Goal: Task Accomplishment & Management: Complete application form

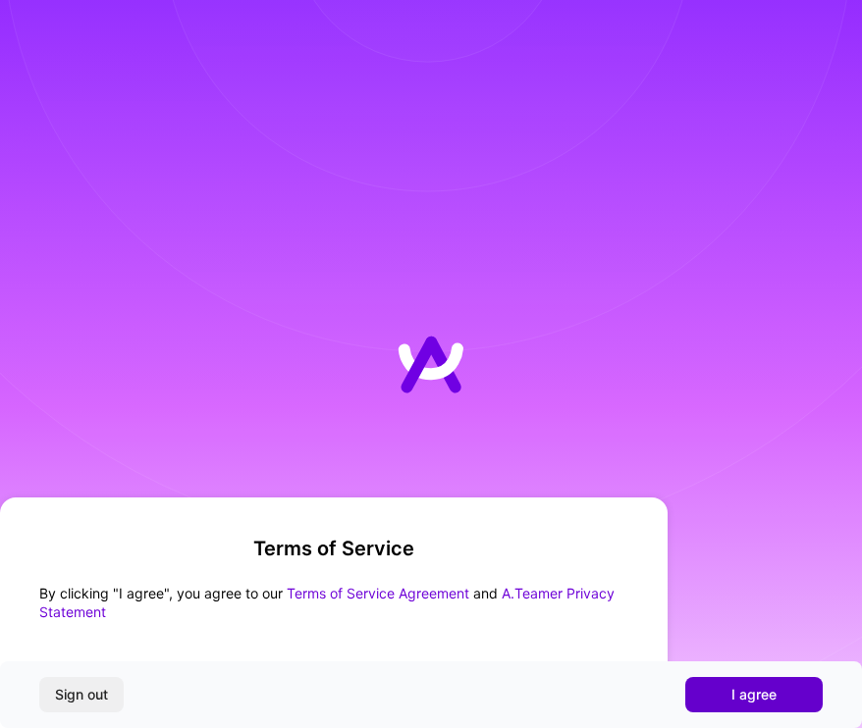
click at [750, 706] on button "I agree" at bounding box center [753, 694] width 137 height 35
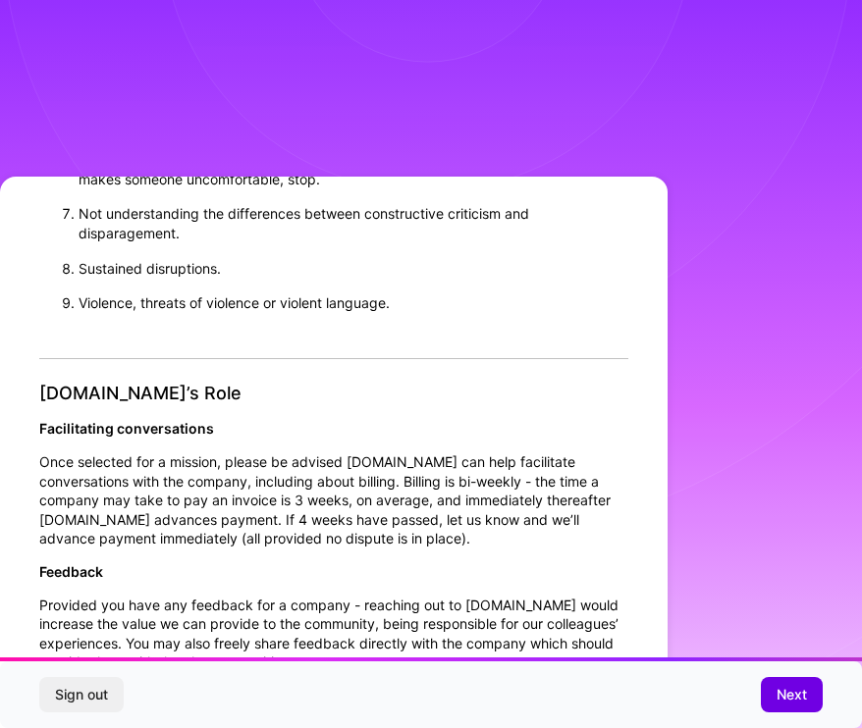
scroll to position [1941, 0]
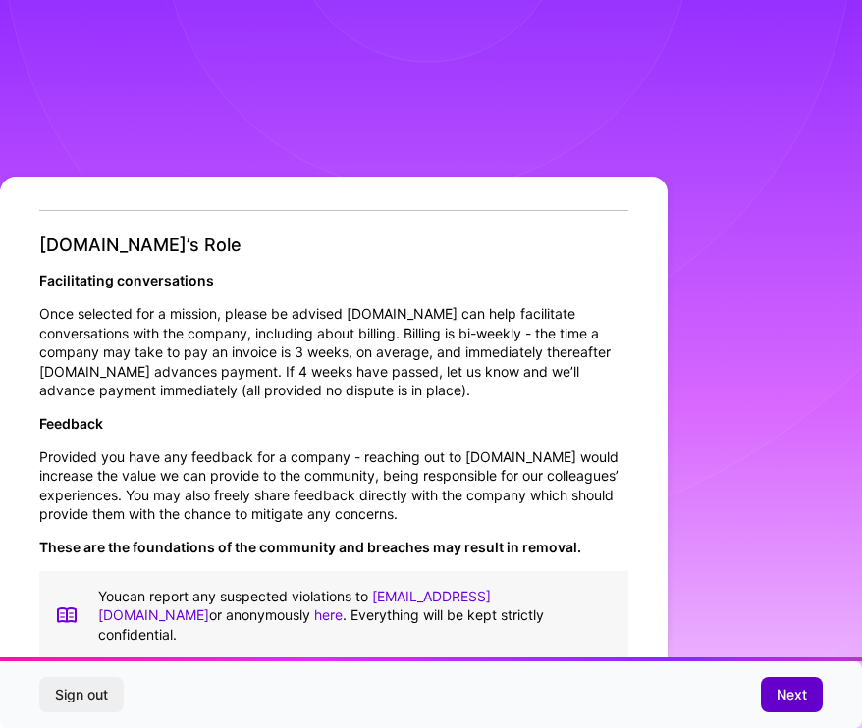
click at [778, 688] on span "Next" at bounding box center [791, 695] width 30 height 20
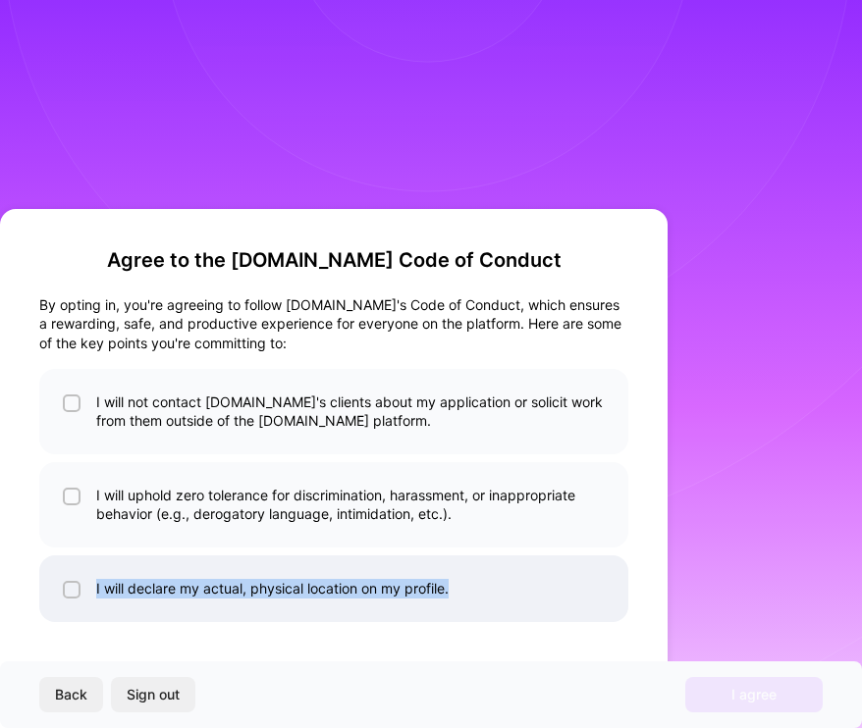
drag, startPoint x: 146, startPoint y: 254, endPoint x: 487, endPoint y: 604, distance: 488.5
click at [487, 604] on div "Agree to the [DOMAIN_NAME] Code of Conduct By opting in, you're agreeing to fol…" at bounding box center [333, 435] width 589 height 374
copy li "I will declare my actual, physical location on my profile."
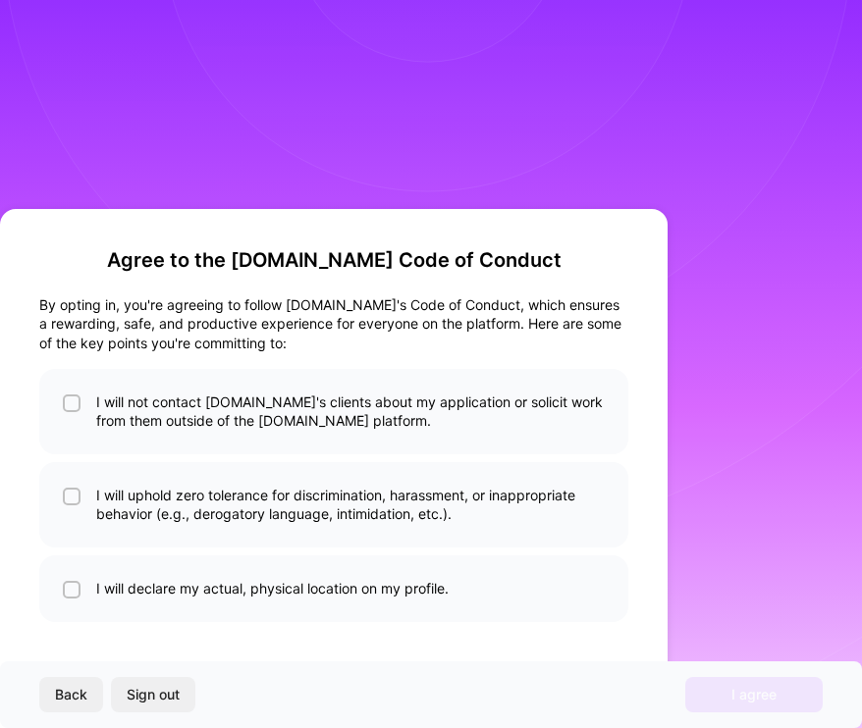
click at [90, 362] on div "Agree to the [DOMAIN_NAME] Code of Conduct By opting in, you're agreeing to fol…" at bounding box center [333, 435] width 589 height 374
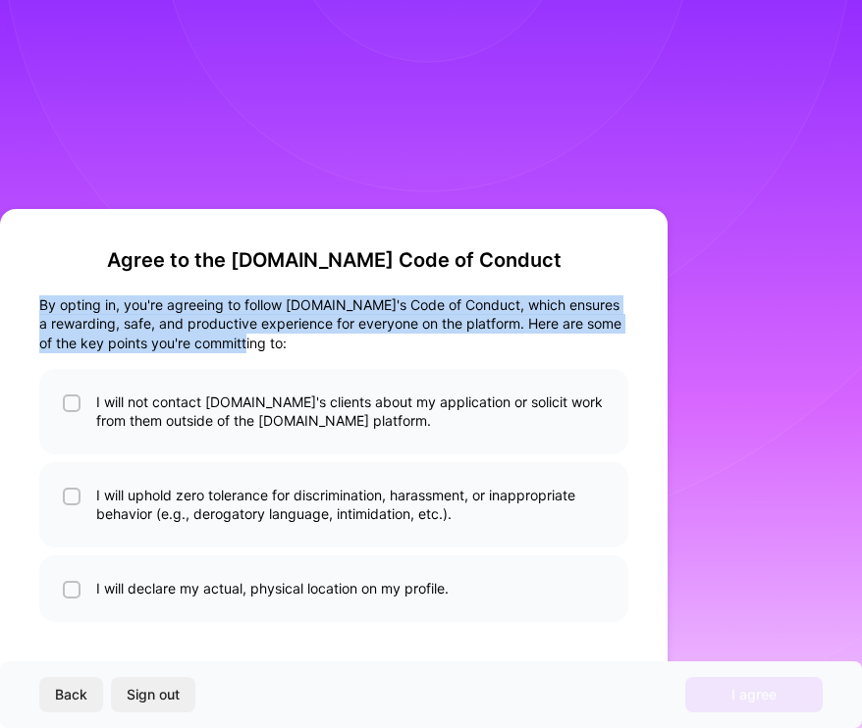
drag, startPoint x: 310, startPoint y: 341, endPoint x: 17, endPoint y: 288, distance: 298.3
click at [17, 288] on div "Agree to the [DOMAIN_NAME] Code of Conduct By opting in, you're agreeing to fol…" at bounding box center [333, 468] width 667 height 519
copy div "By opting in, you're agreeing to follow [DOMAIN_NAME]'s Code of Conduct, which …"
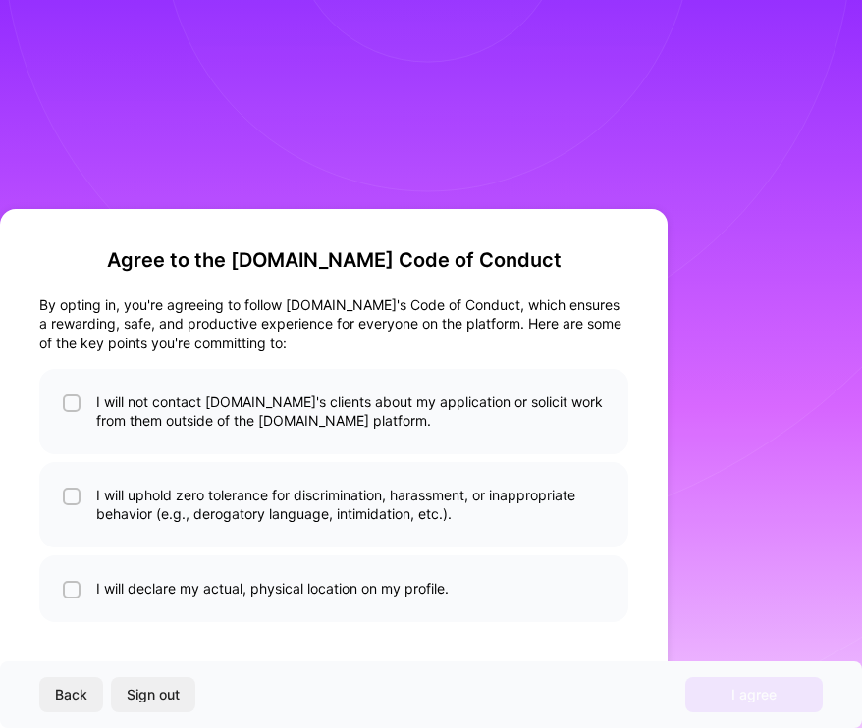
click at [650, 346] on div "Agree to the [DOMAIN_NAME] Code of Conduct By opting in, you're agreeing to fol…" at bounding box center [333, 468] width 667 height 519
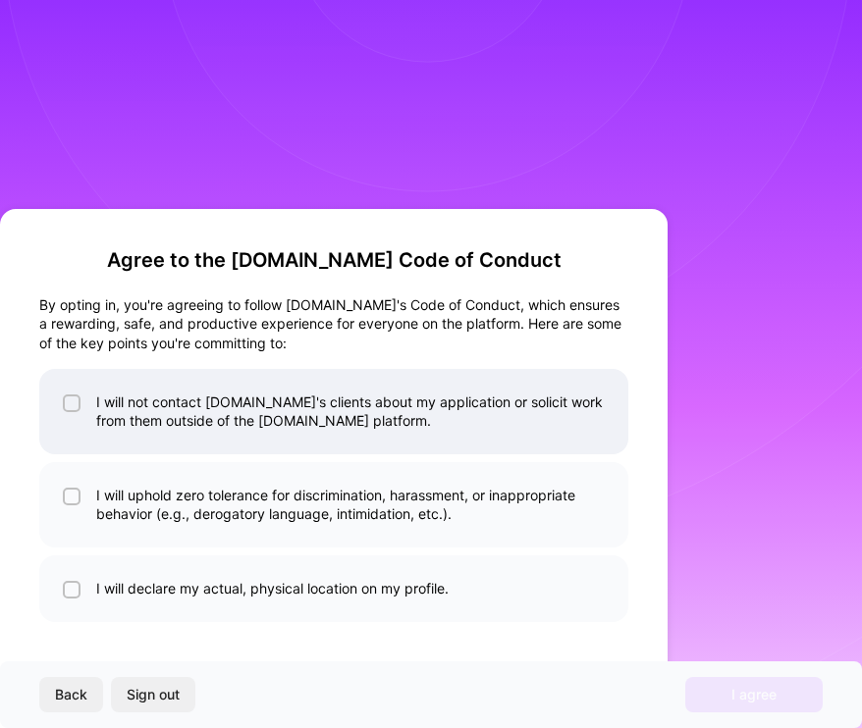
click at [74, 408] on input "checkbox" at bounding box center [74, 404] width 14 height 14
checkbox input "true"
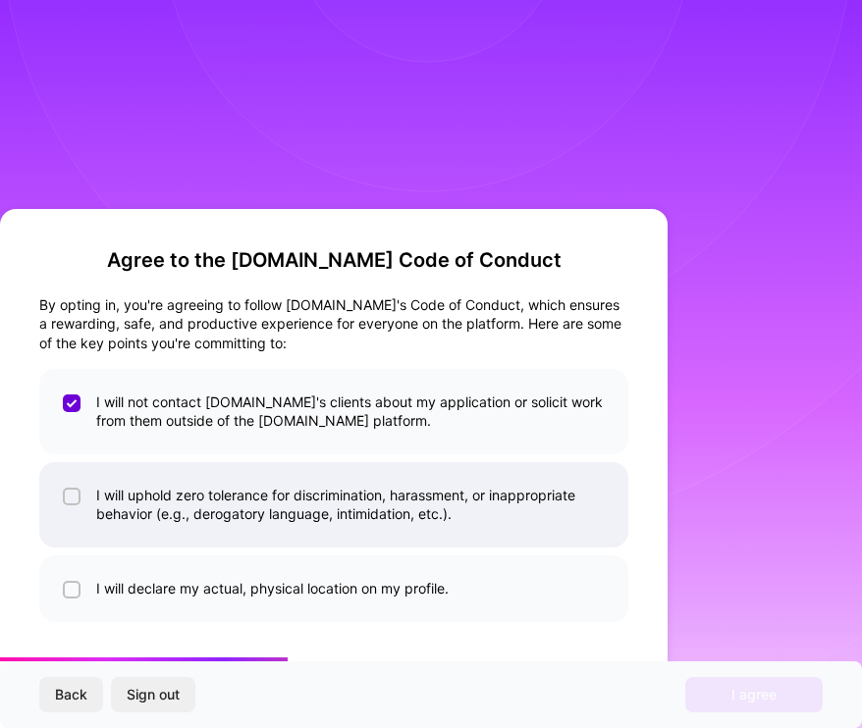
click at [73, 471] on li "I will uphold zero tolerance for discrimination, harassment, or inappropriate b…" at bounding box center [333, 504] width 589 height 85
checkbox input "true"
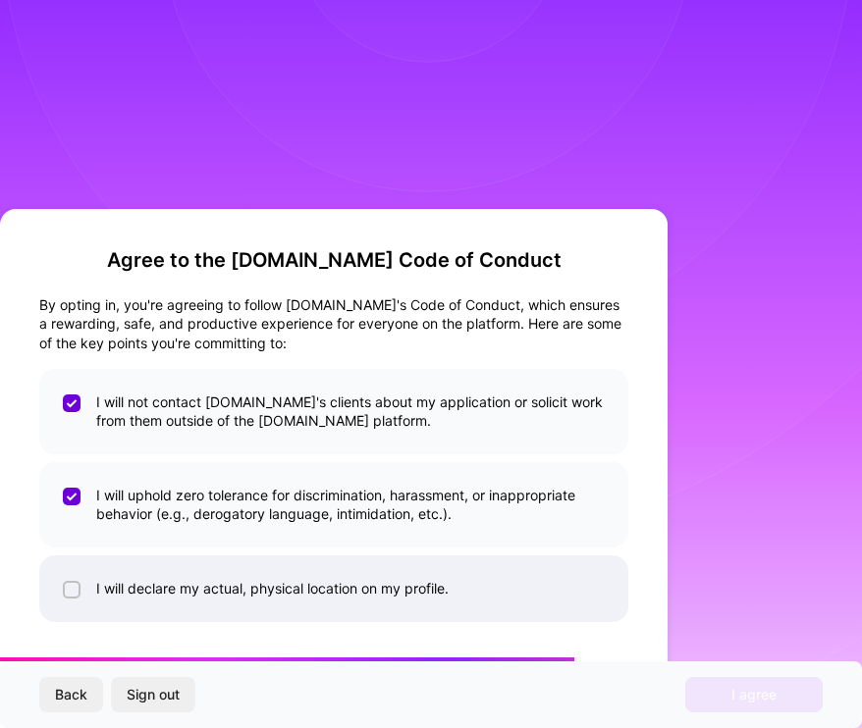
click at [71, 580] on span at bounding box center [72, 589] width 18 height 20
checkbox input "true"
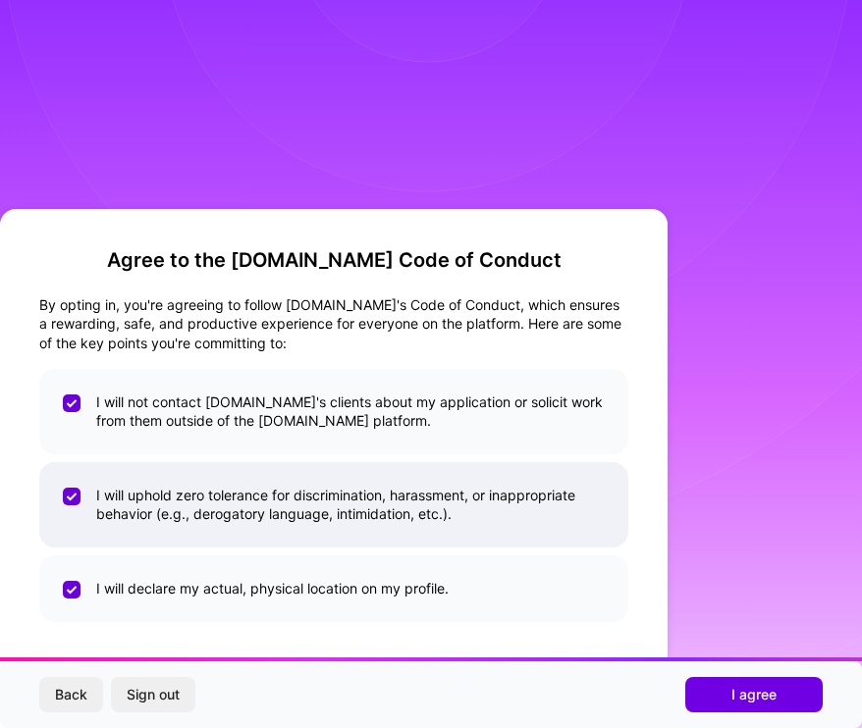
click at [70, 498] on input "checkbox" at bounding box center [74, 498] width 18 height 18
checkbox input "false"
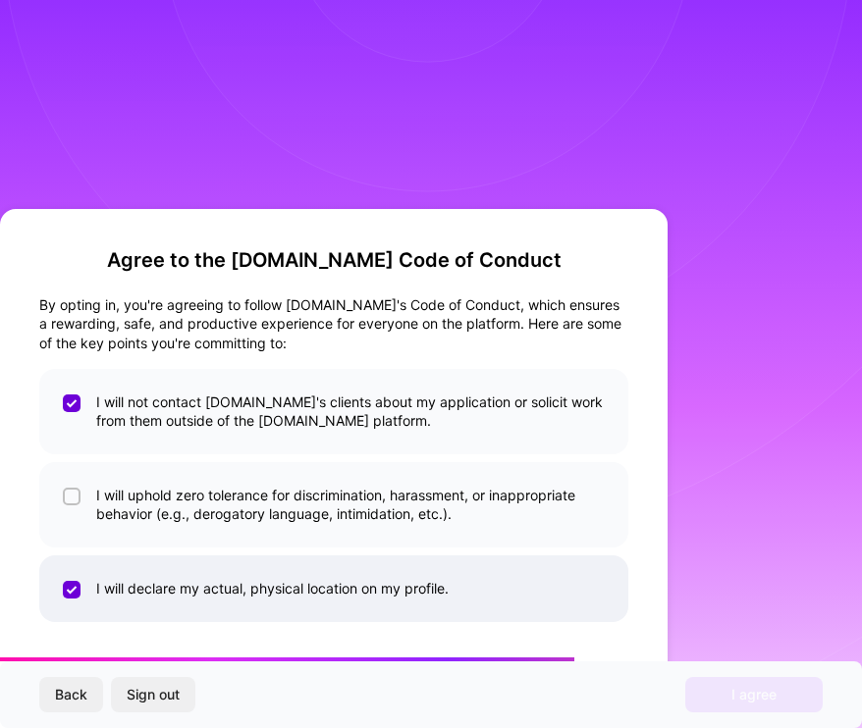
click at [72, 588] on input "checkbox" at bounding box center [74, 591] width 18 height 18
checkbox input "false"
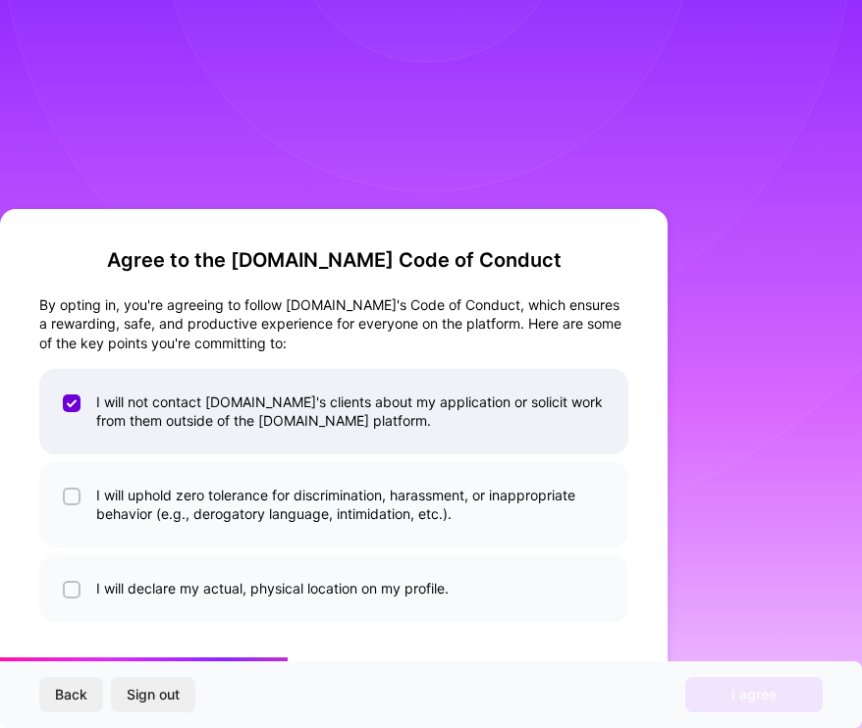
click at [70, 400] on input "checkbox" at bounding box center [74, 404] width 18 height 18
click at [71, 404] on input "checkbox" at bounding box center [74, 404] width 14 height 14
checkbox input "true"
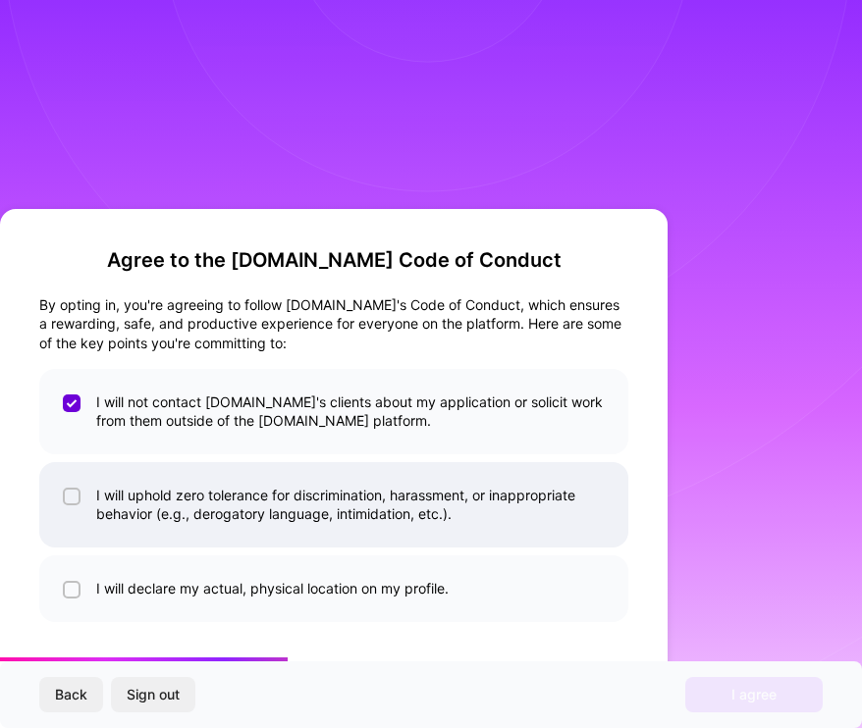
click at [69, 486] on span at bounding box center [72, 505] width 18 height 38
checkbox input "true"
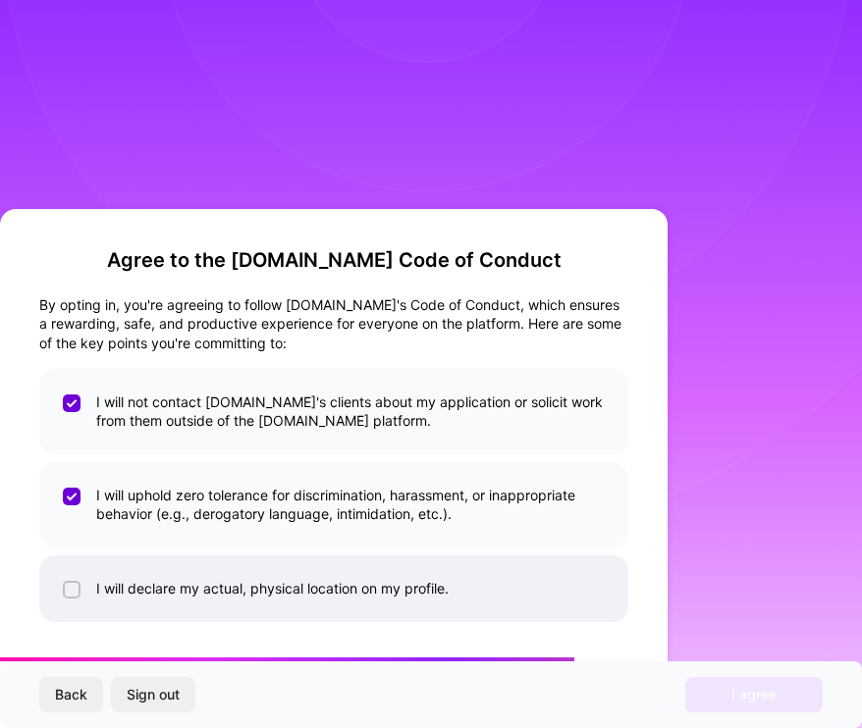
click at [68, 603] on li "I will declare my actual, physical location on my profile." at bounding box center [333, 588] width 589 height 67
checkbox input "true"
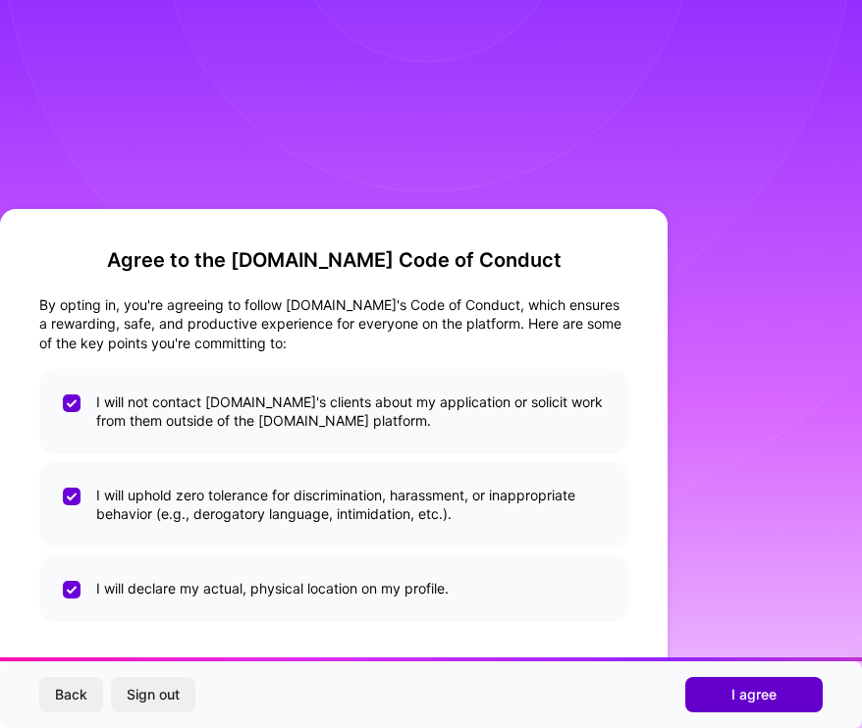
click at [747, 688] on span "I agree" at bounding box center [753, 695] width 45 height 20
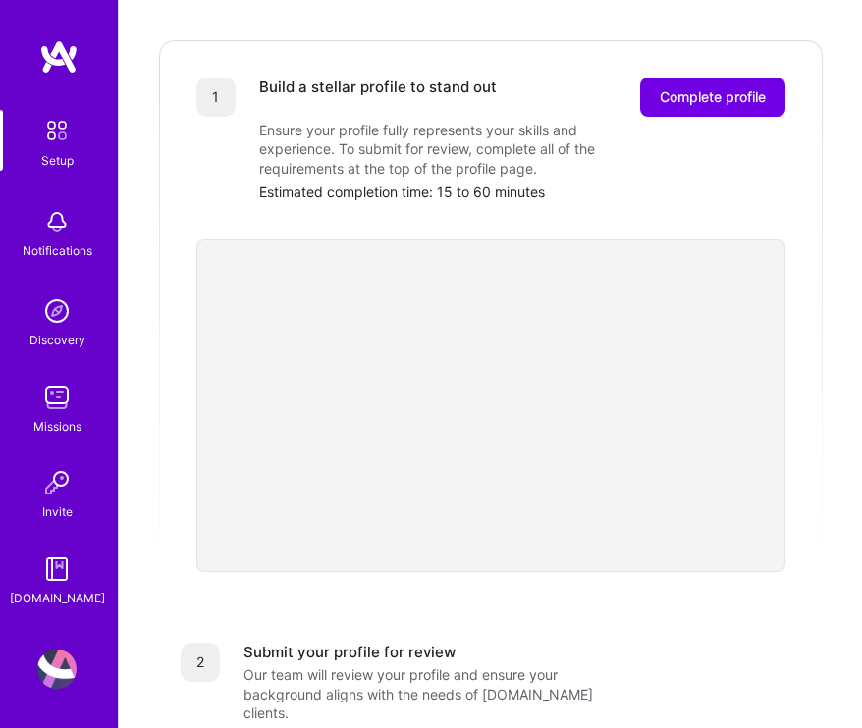
scroll to position [204, 0]
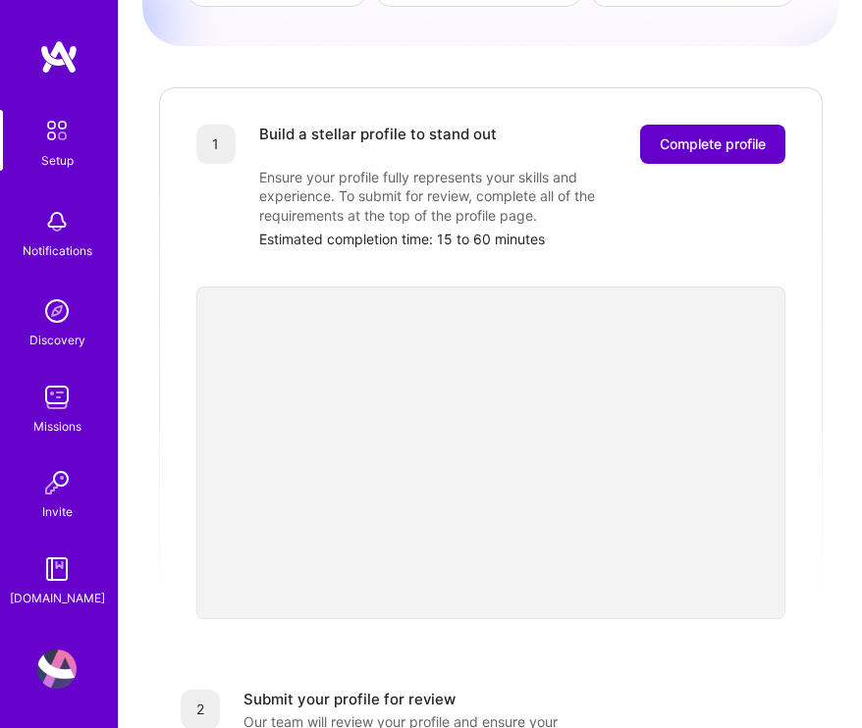
click at [717, 134] on span "Complete profile" at bounding box center [712, 144] width 106 height 20
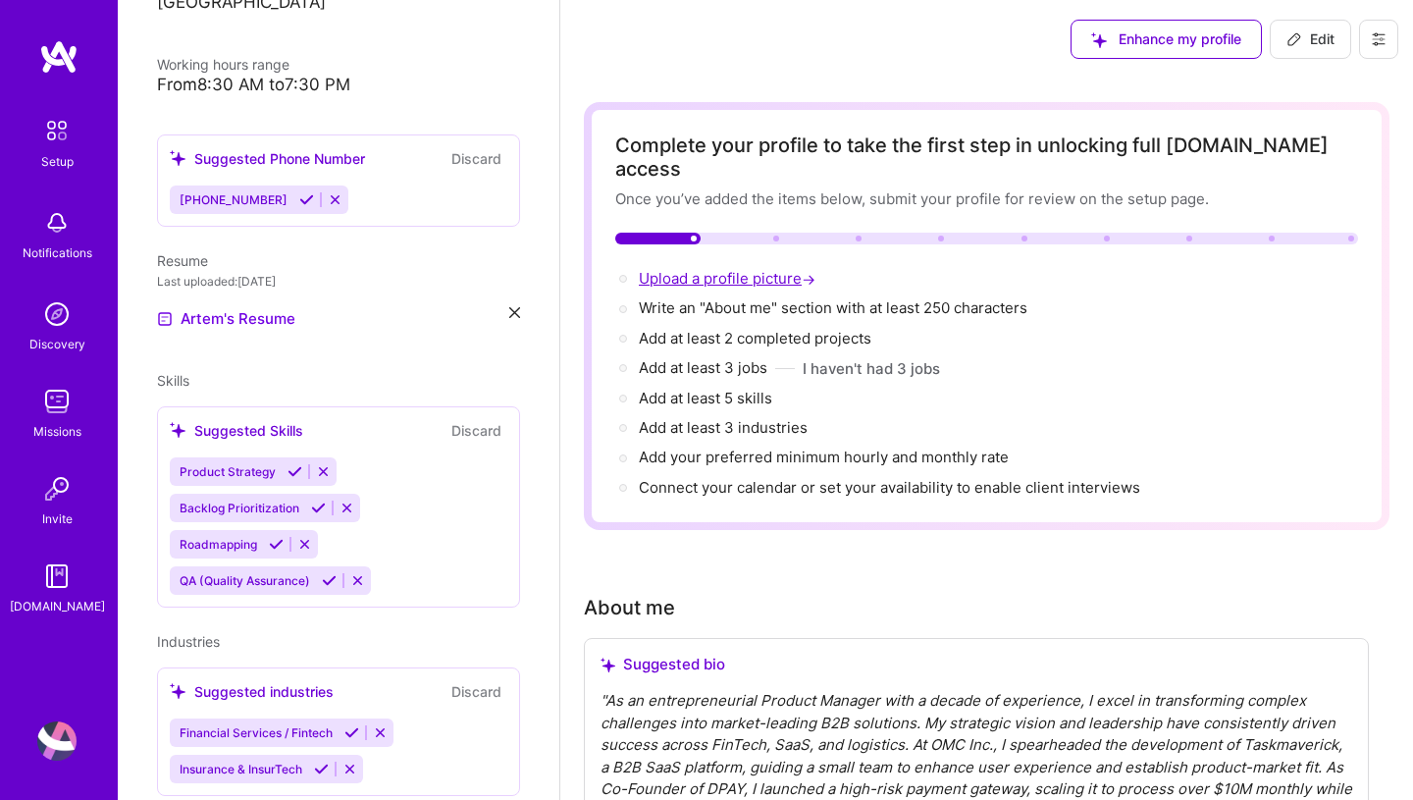
click at [765, 269] on span "Upload a profile picture →" at bounding box center [729, 278] width 181 height 19
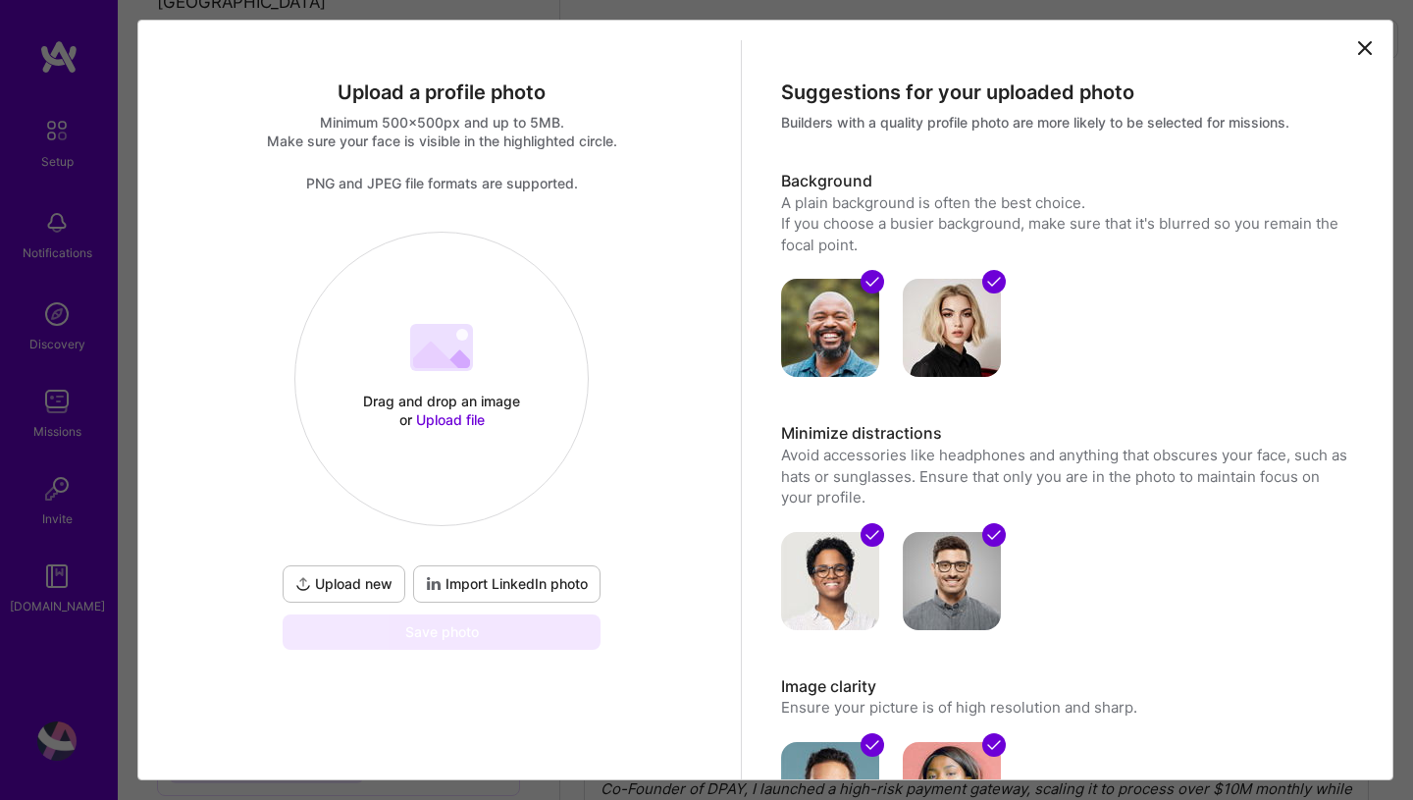
click at [461, 382] on div "Drag and drop an image or Upload file Upload file" at bounding box center [441, 379] width 292 height 208
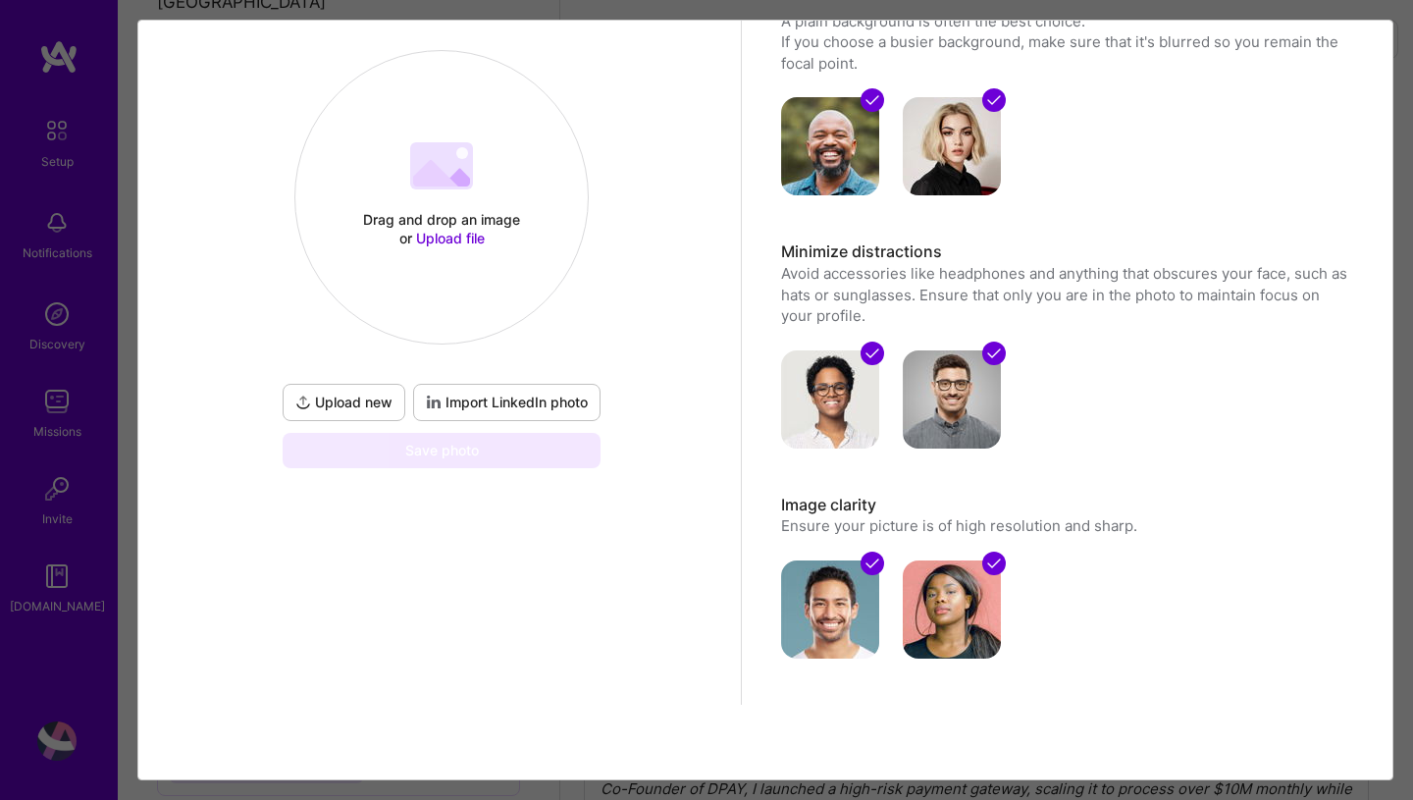
click at [482, 214] on div "Drag and drop an image or Upload file" at bounding box center [441, 228] width 167 height 37
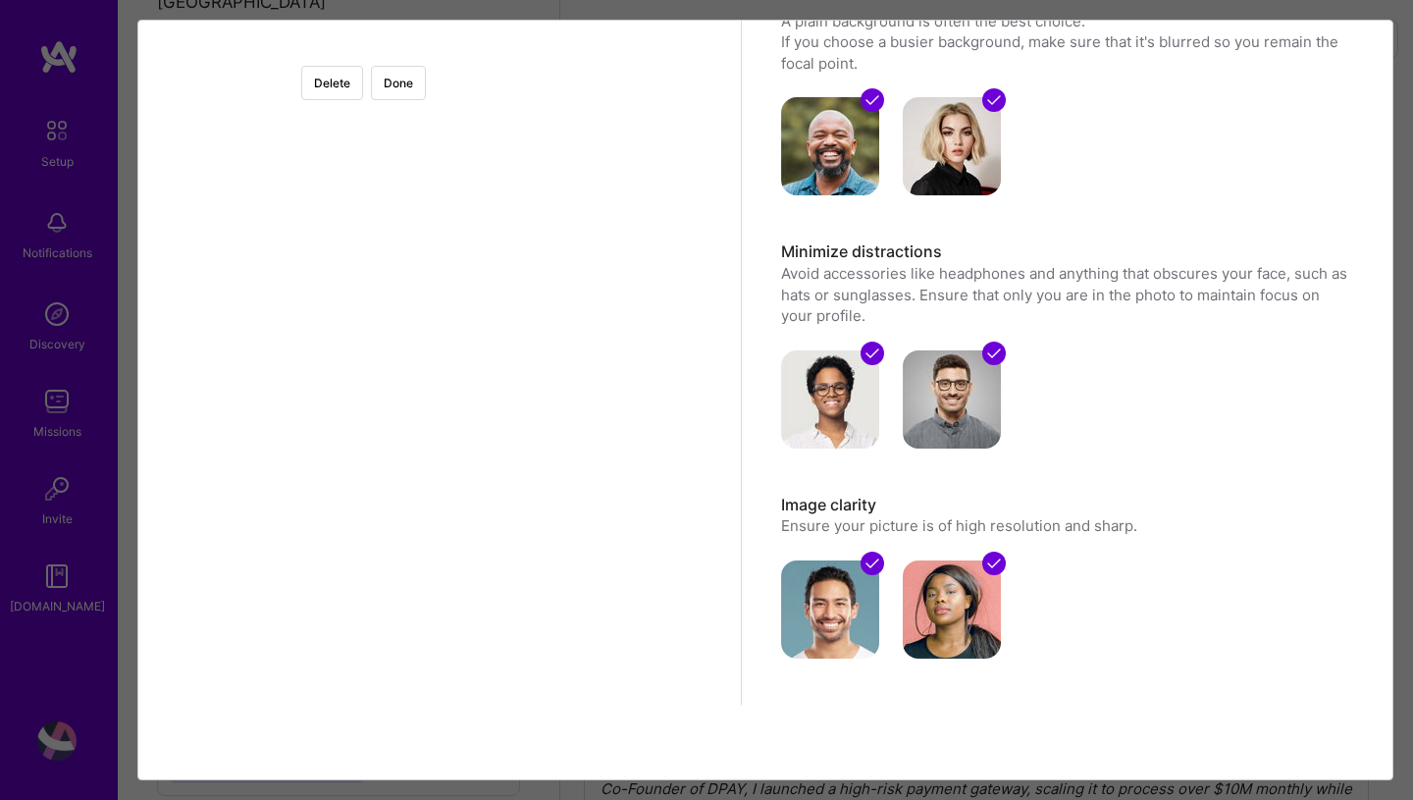
click at [541, 293] on div at bounding box center [666, 274] width 448 height 448
click at [601, 406] on div at bounding box center [666, 387] width 448 height 448
click at [426, 80] on button "Done" at bounding box center [398, 83] width 55 height 34
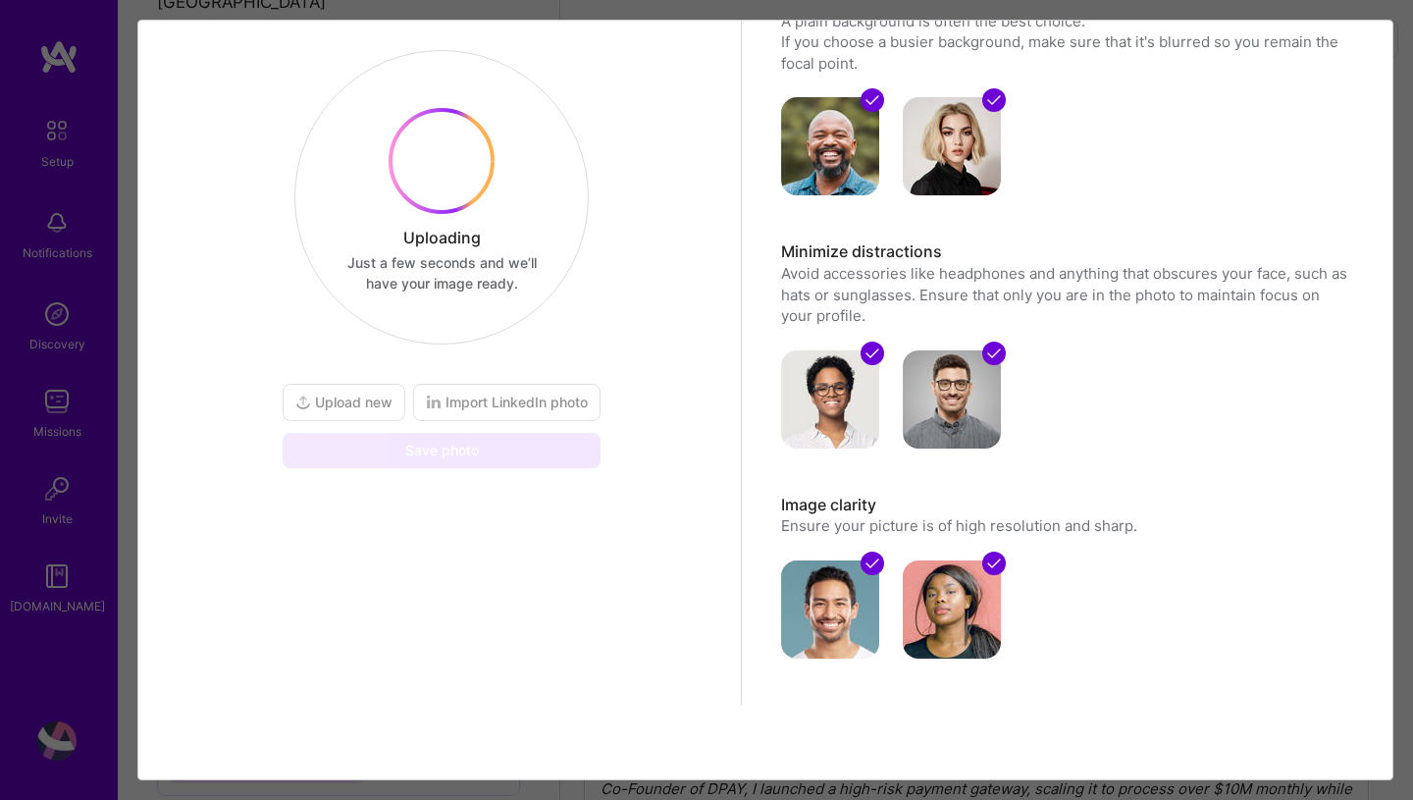
scroll to position [0, 0]
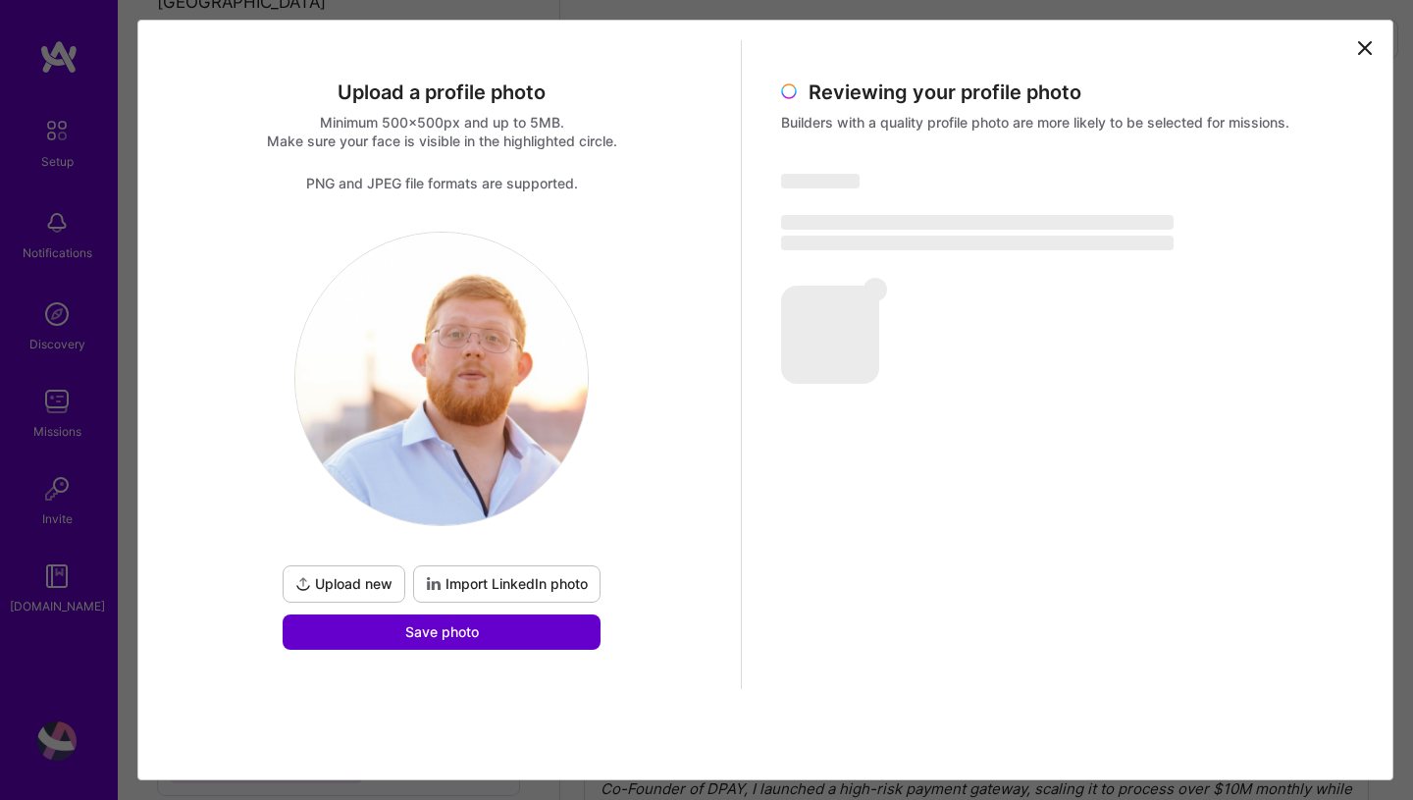
click at [462, 626] on span "Save photo" at bounding box center [442, 632] width 74 height 20
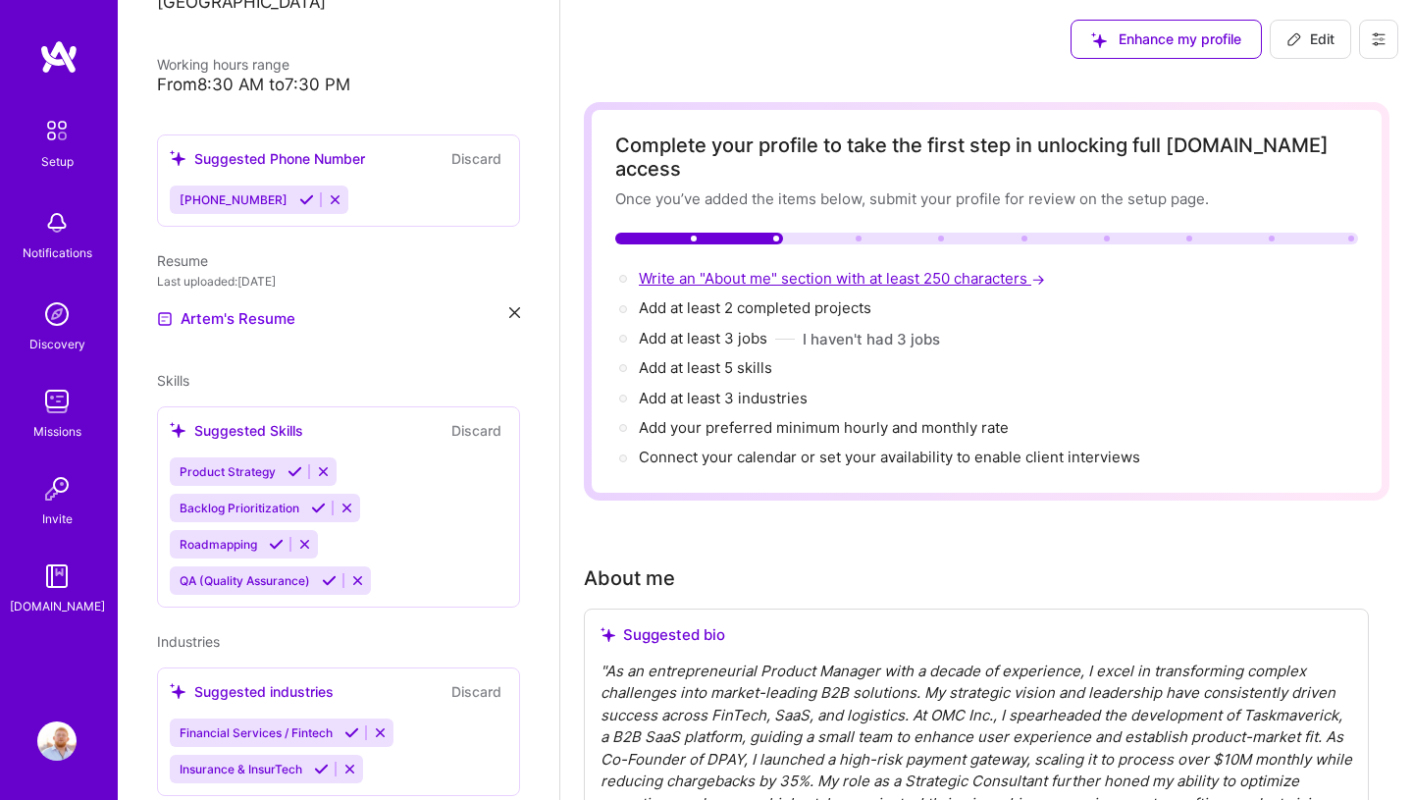
click at [756, 269] on span "Write an "About me" section with at least 250 characters →" at bounding box center [844, 278] width 410 height 19
select select "US"
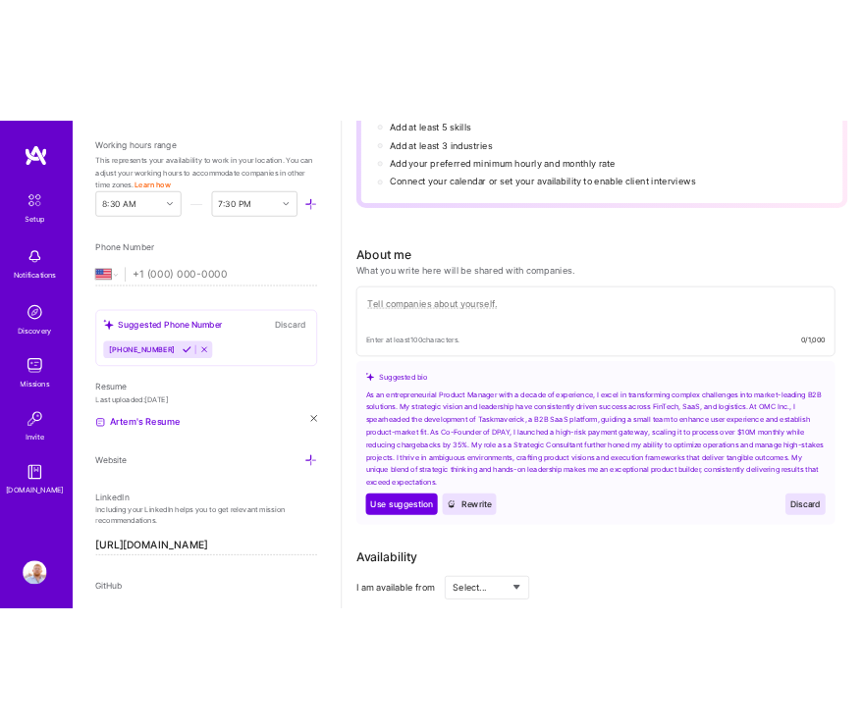
scroll to position [351, 0]
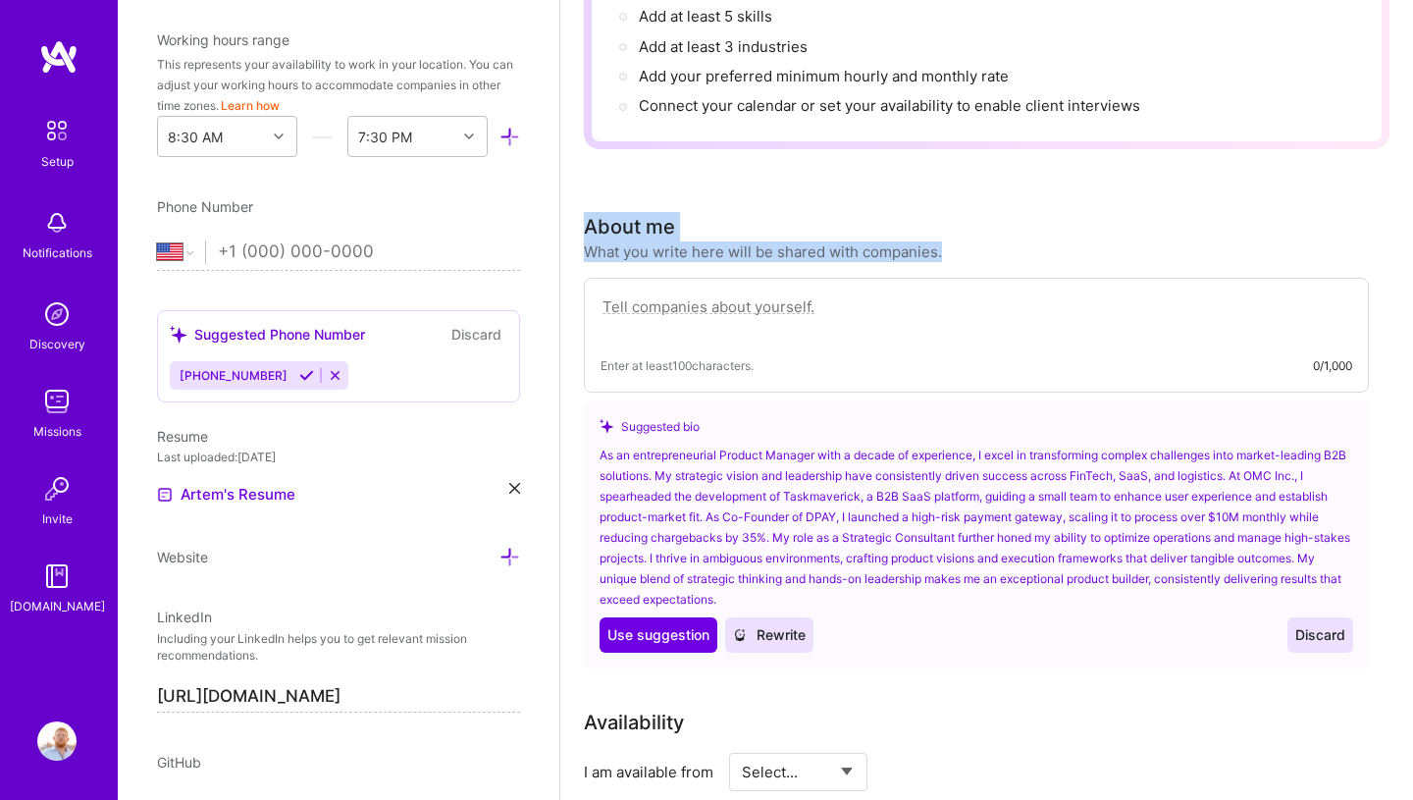
drag, startPoint x: 966, startPoint y: 224, endPoint x: 574, endPoint y: 188, distance: 393.1
copy div "About me What you write here will be shared with companies."
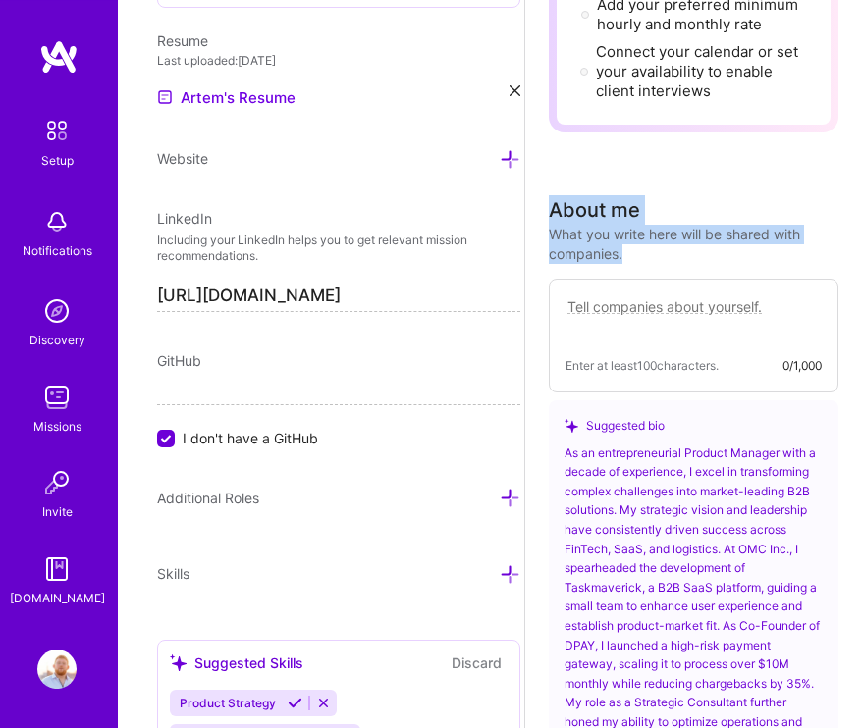
scroll to position [993, 0]
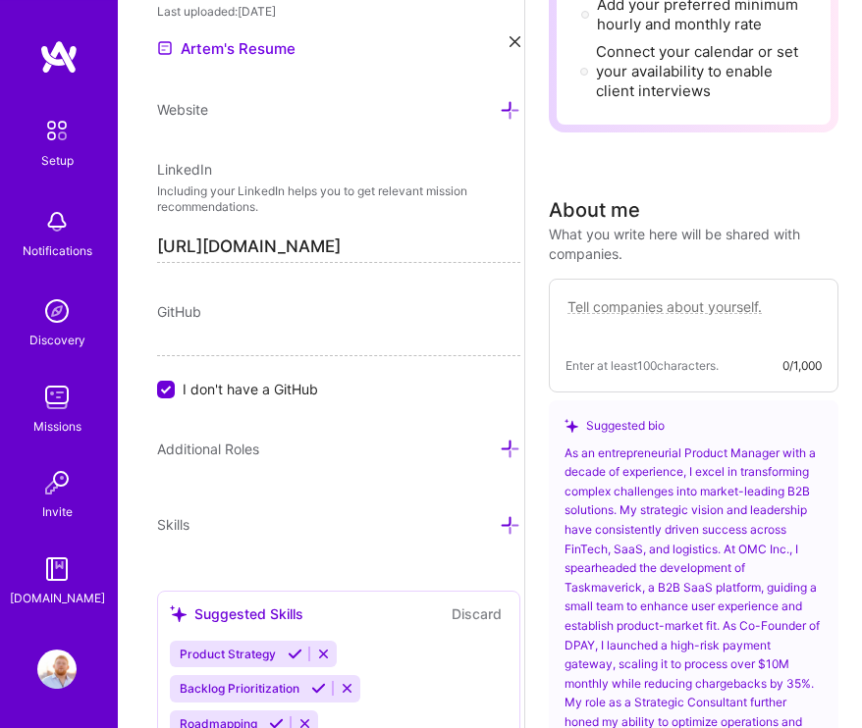
click at [682, 400] on div "Suggested bio As an entrepreneurial Product Manager with a decade of experience…" at bounding box center [693, 681] width 289 height 563
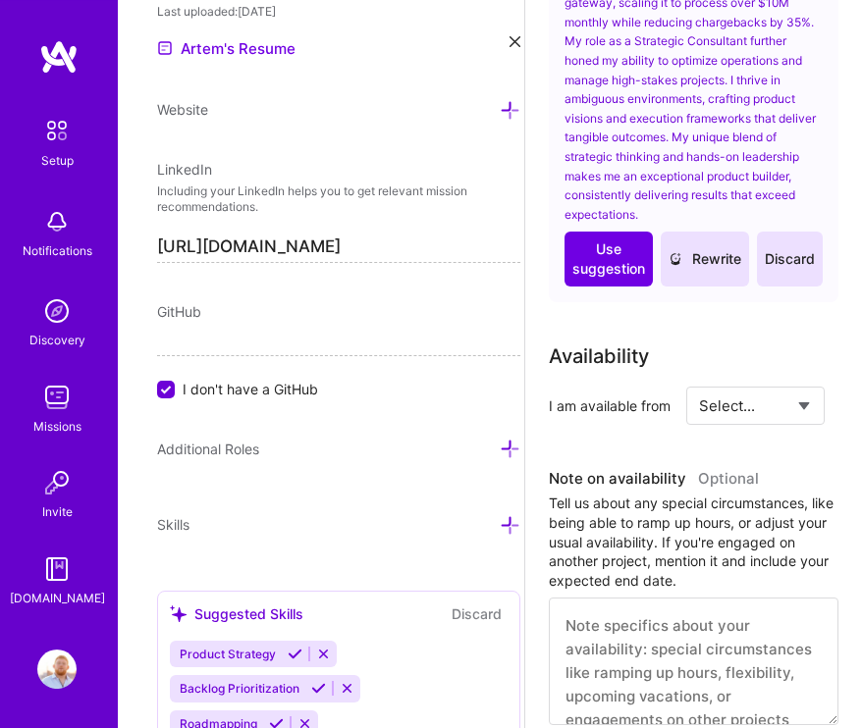
scroll to position [1406, 36]
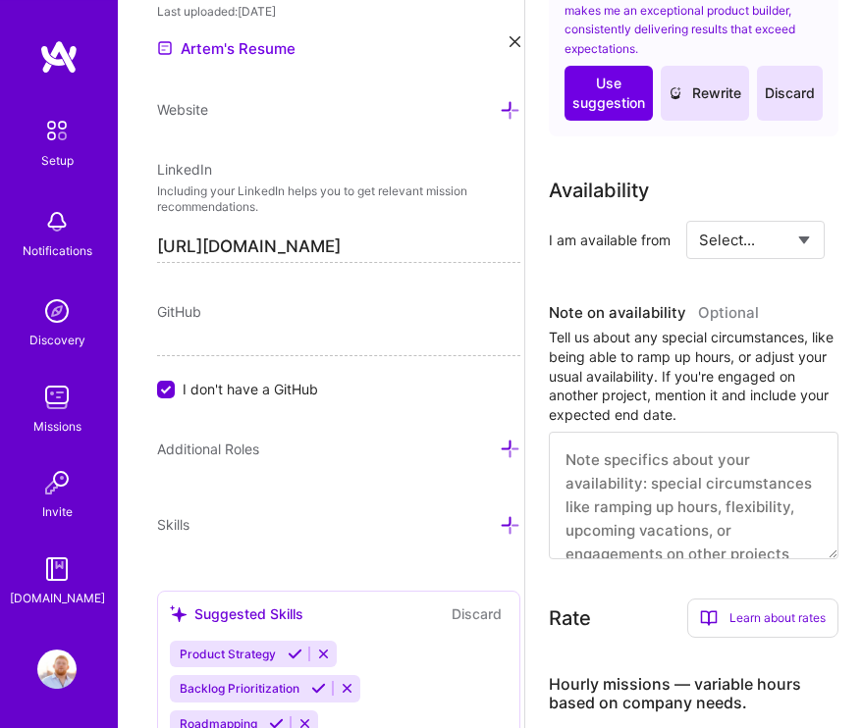
select select "Future Date"
click option "Future Date" at bounding box center [0, 0] width 0 height 0
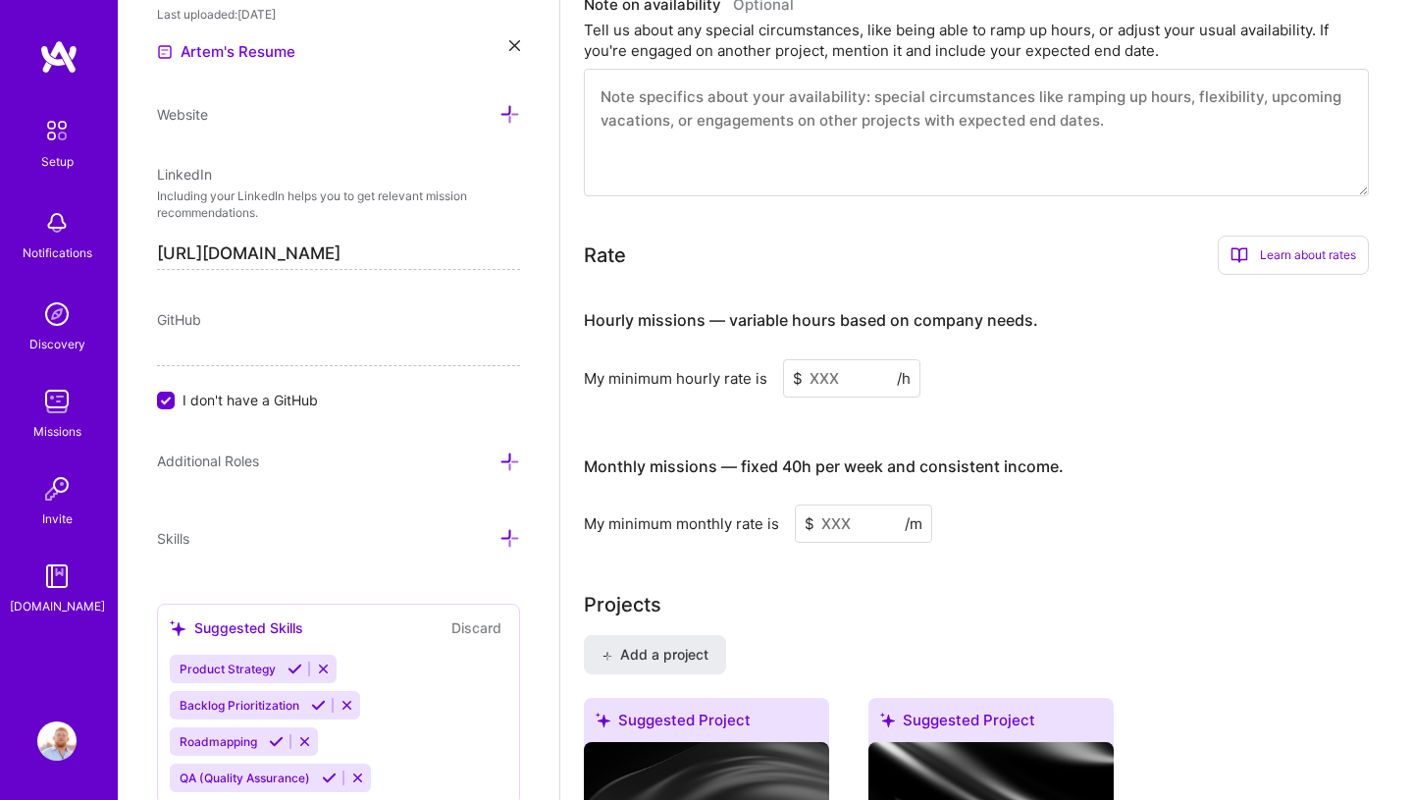
scroll to position [1187, 0]
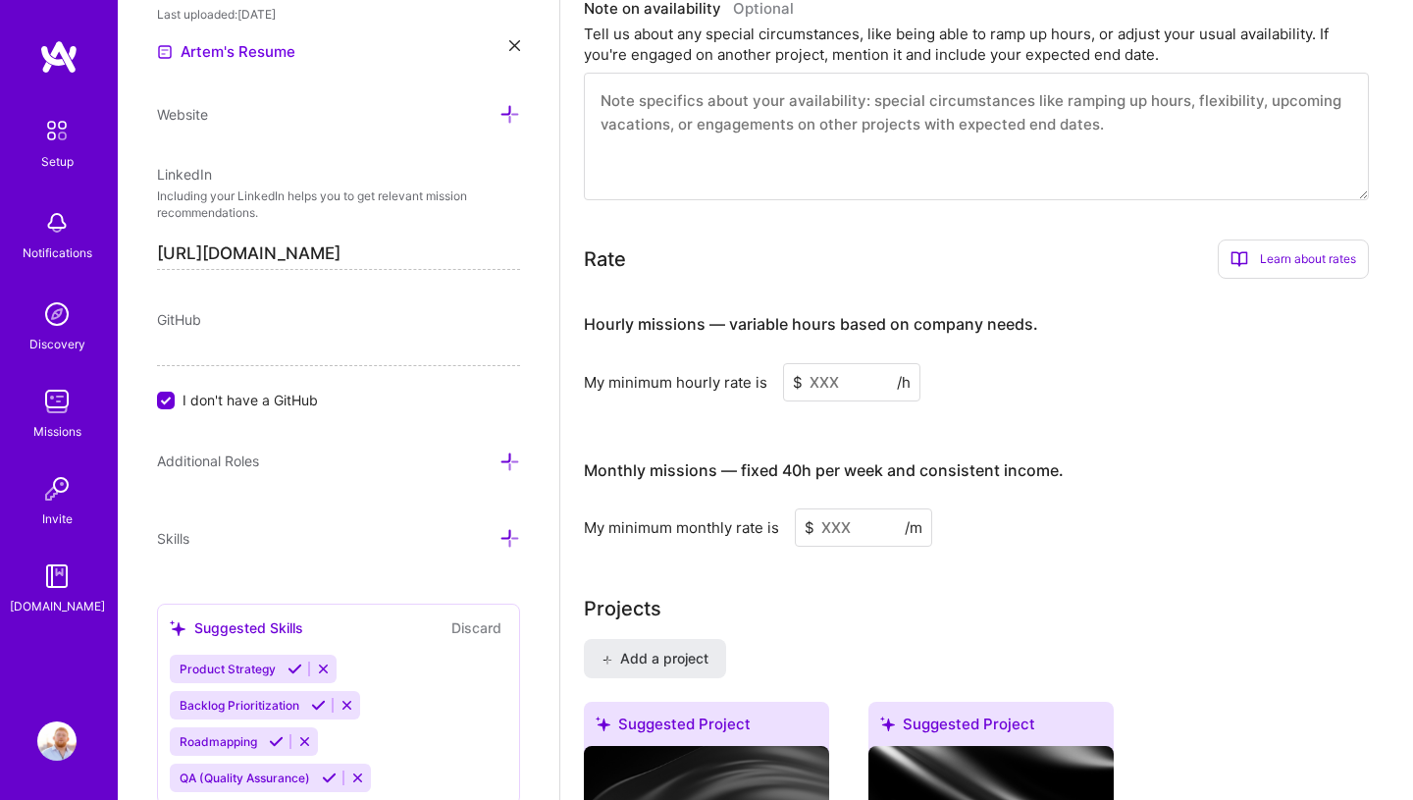
click at [853, 365] on input at bounding box center [851, 382] width 137 height 38
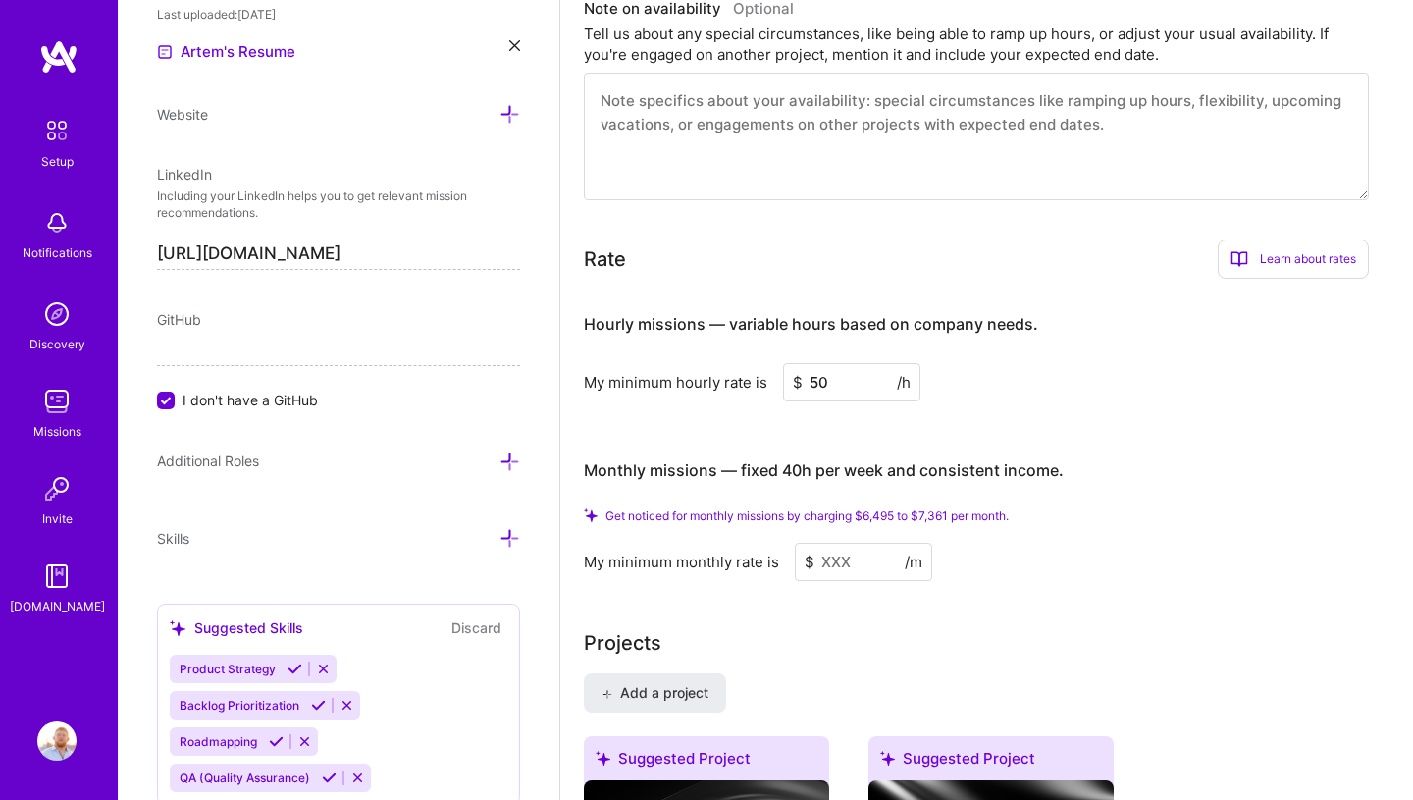
type input "50"
click at [821, 551] on input at bounding box center [863, 562] width 137 height 38
click at [846, 377] on input "50" at bounding box center [851, 382] width 137 height 38
click at [846, 373] on input "50" at bounding box center [851, 382] width 137 height 38
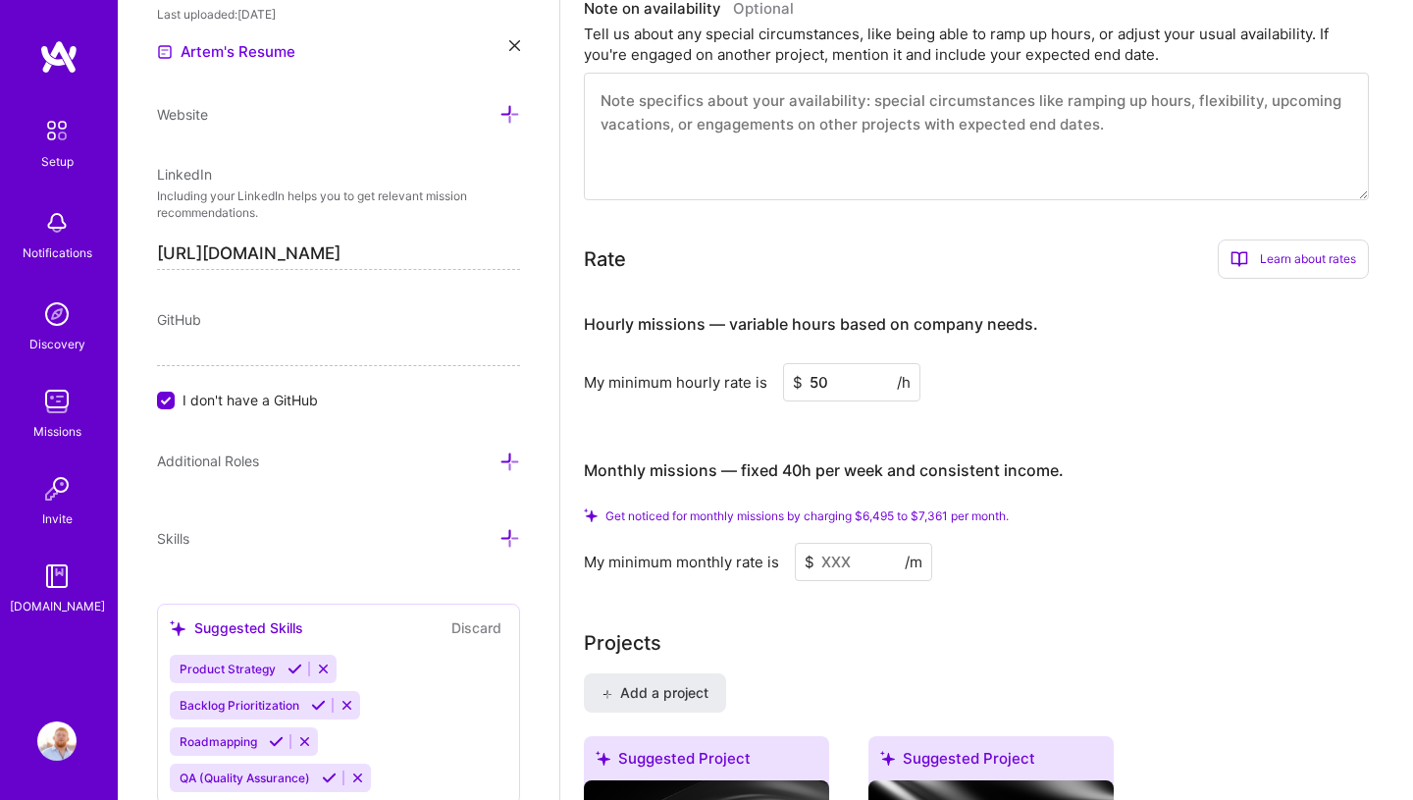
click at [846, 373] on input "50" at bounding box center [851, 382] width 137 height 38
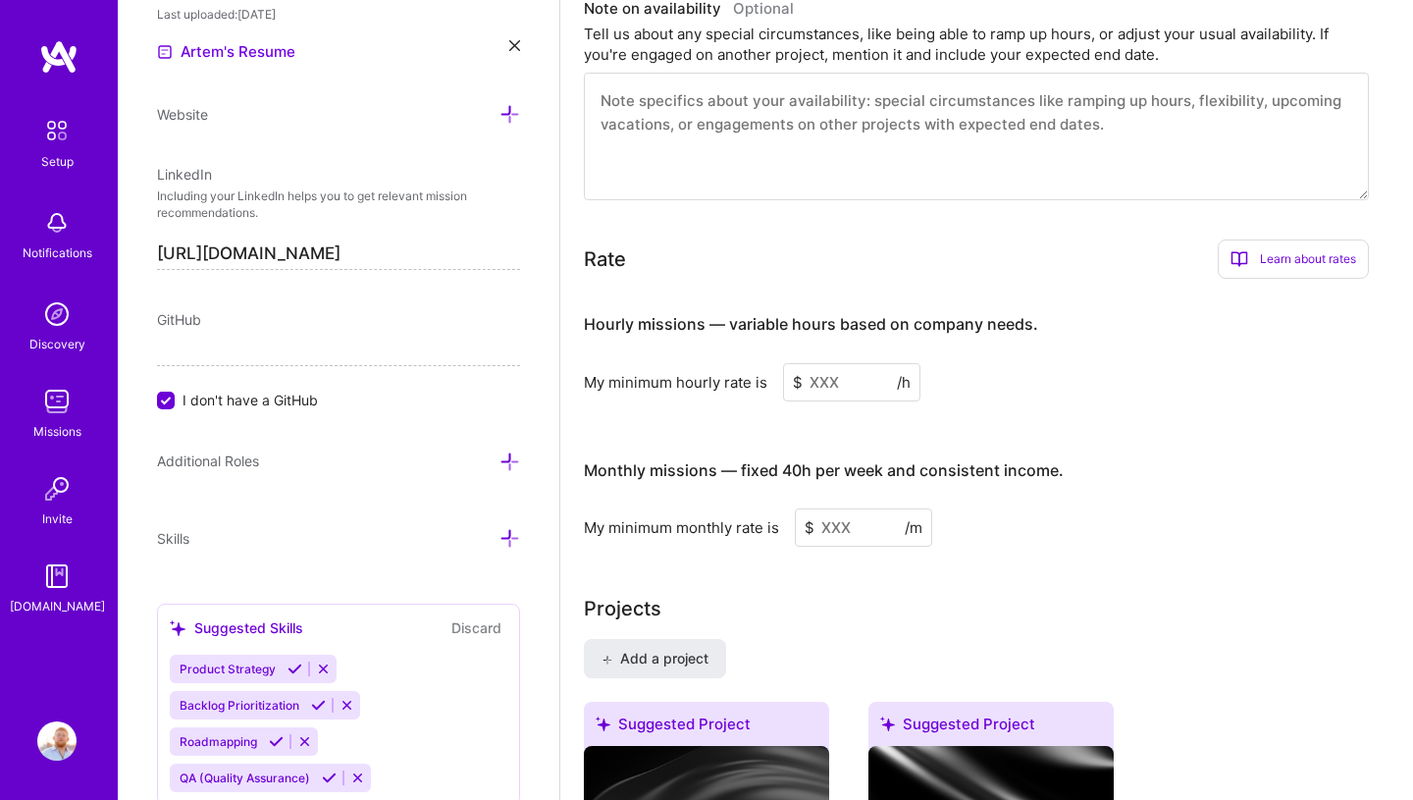
click at [844, 508] on input at bounding box center [863, 527] width 137 height 38
type input "6000"
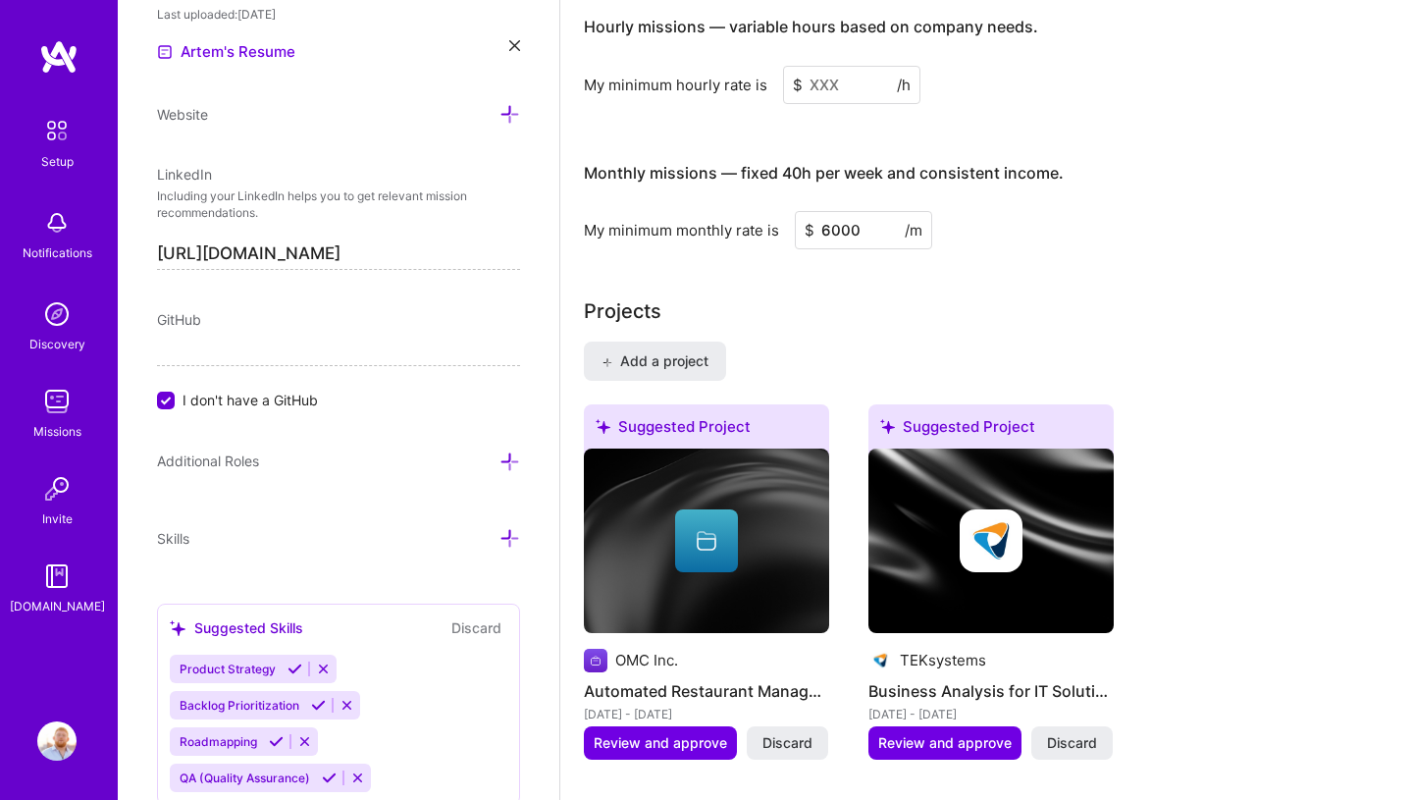
scroll to position [1486, 0]
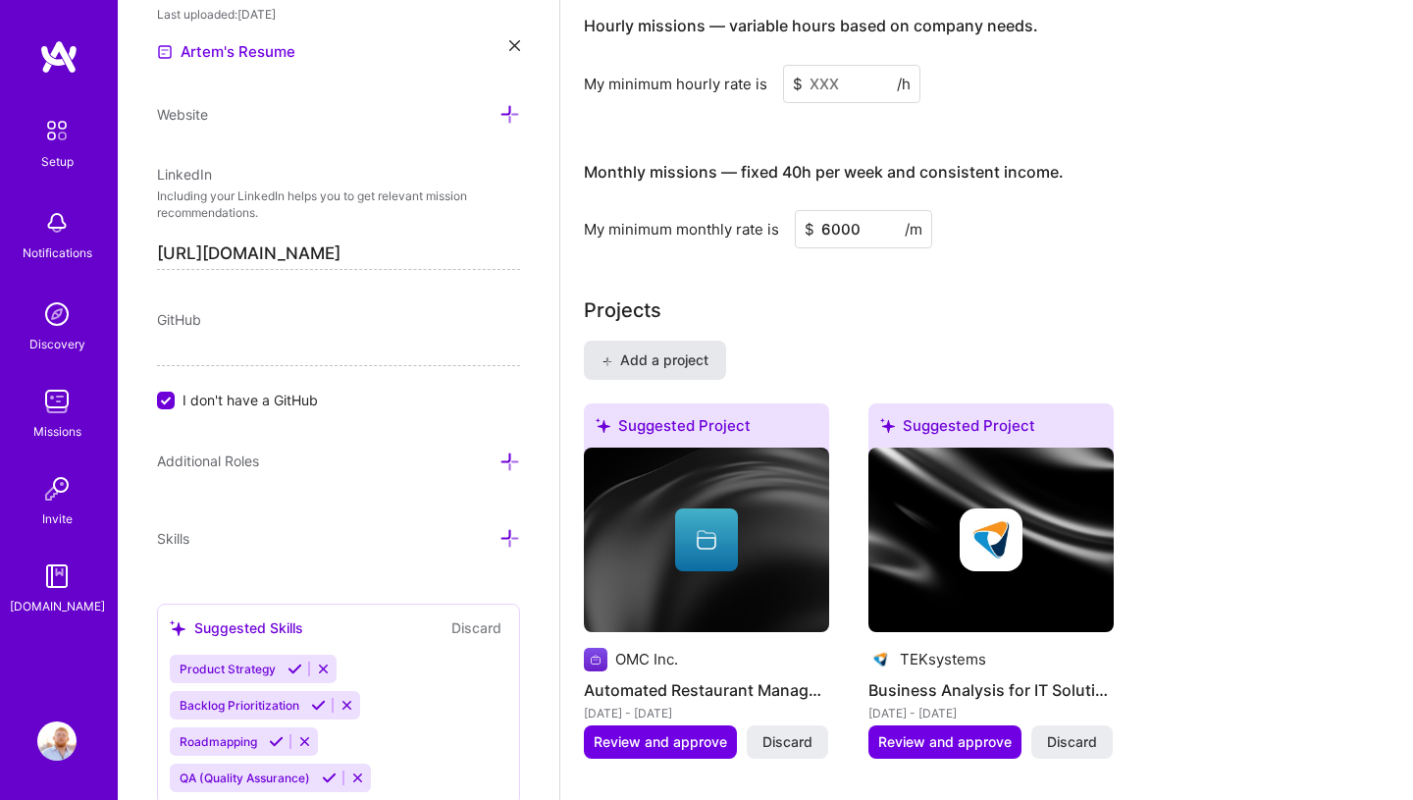
click at [654, 350] on span "Add a project" at bounding box center [655, 360] width 107 height 20
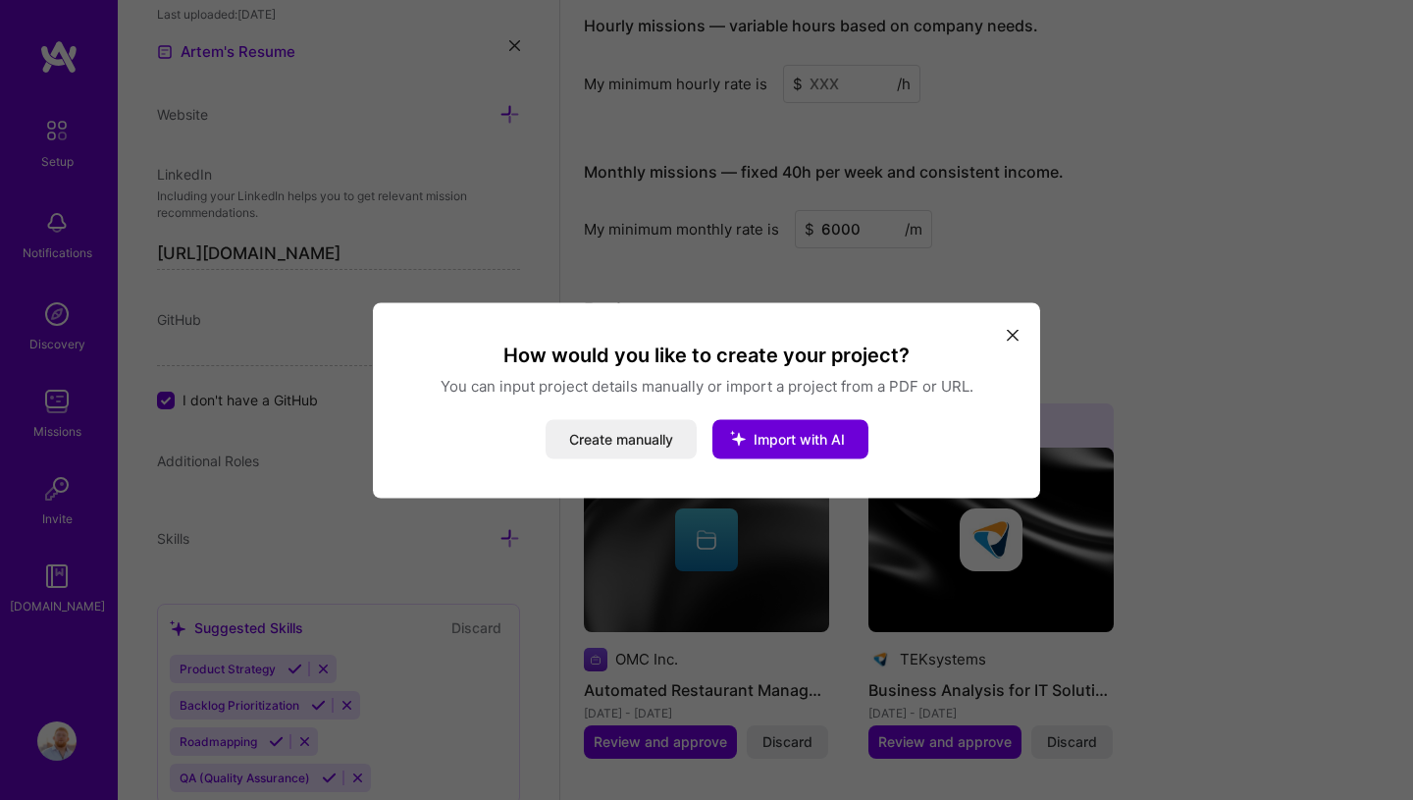
click at [861, 320] on button "modal" at bounding box center [1013, 334] width 24 height 32
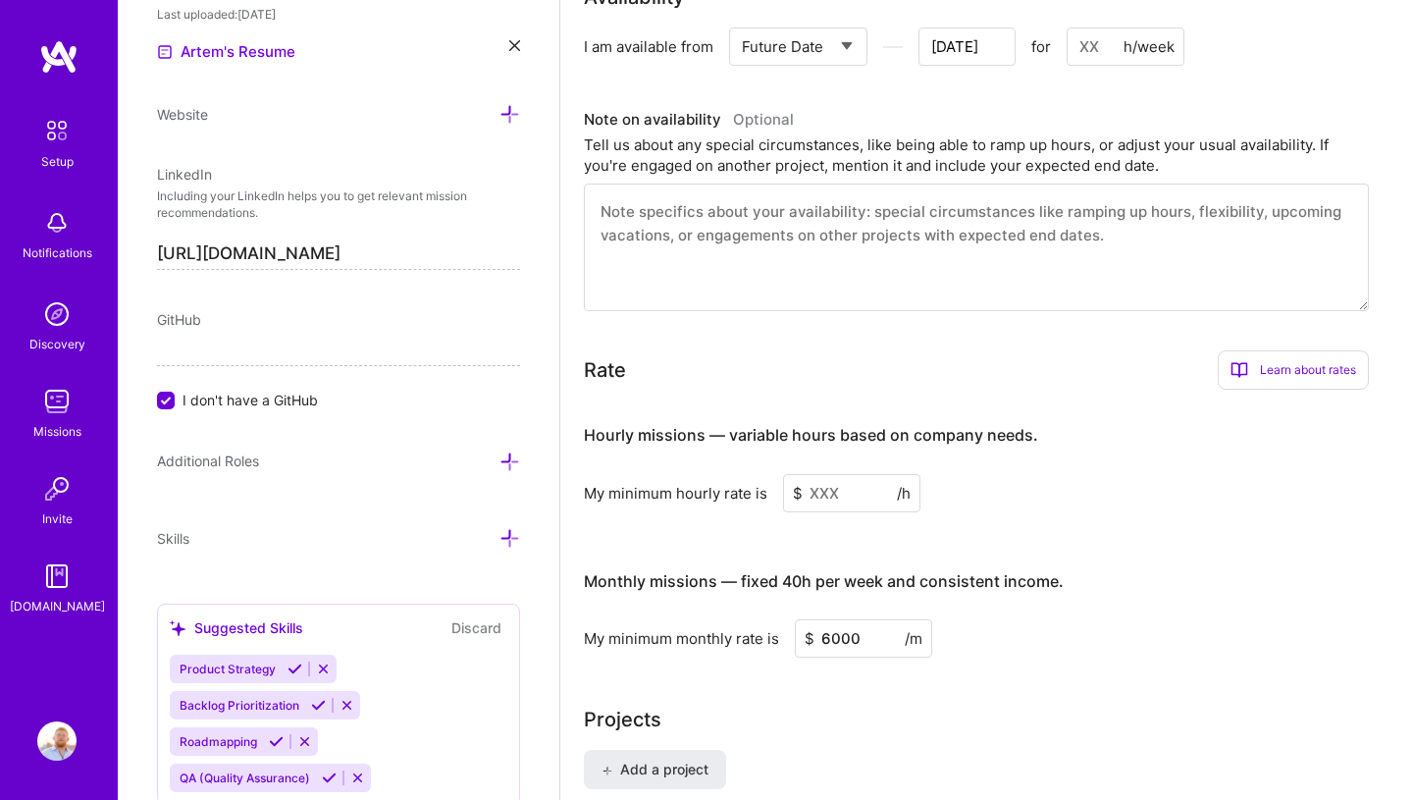
scroll to position [1073, 0]
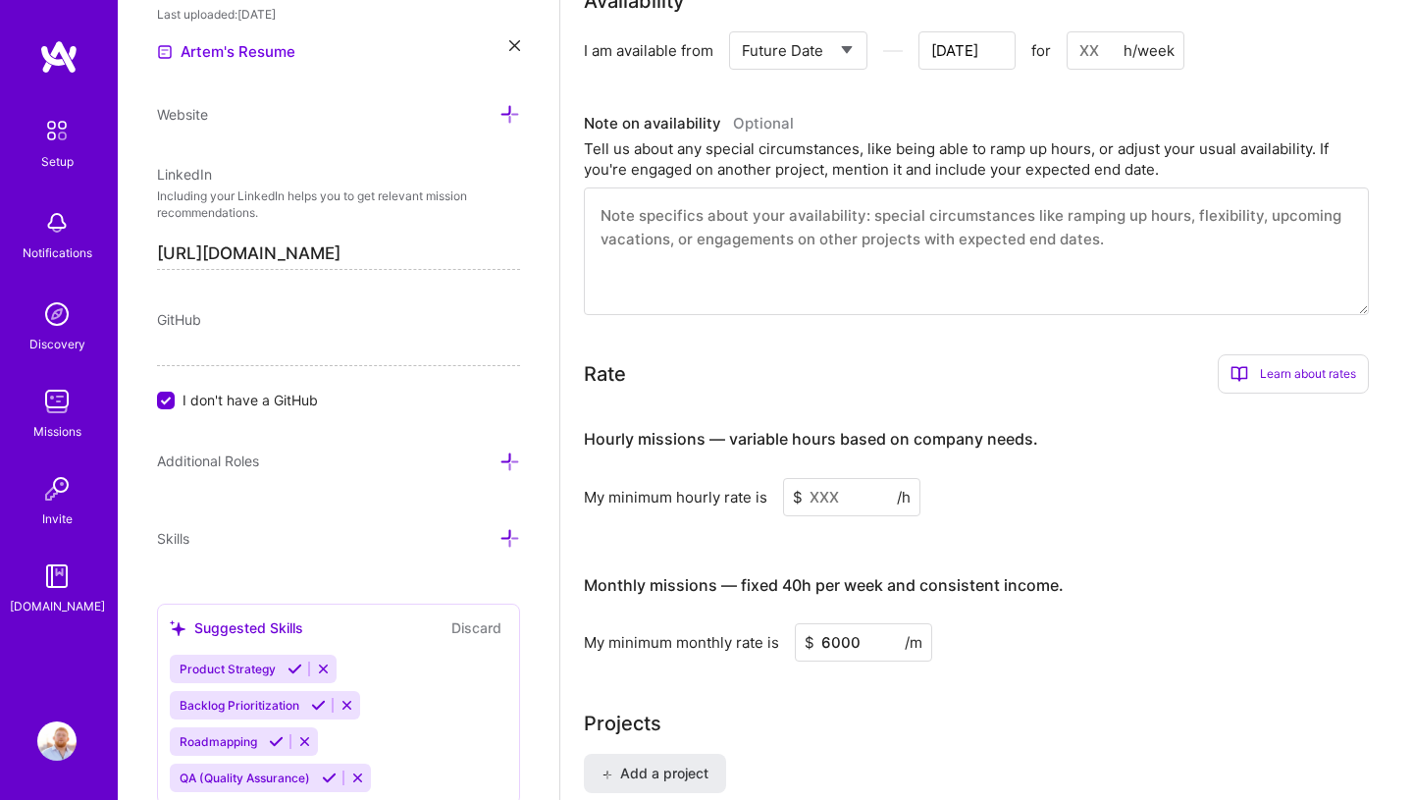
click at [790, 251] on textarea at bounding box center [976, 251] width 785 height 128
paste textarea "I'm a product leader who bridges the gap between vision and execution. For over…"
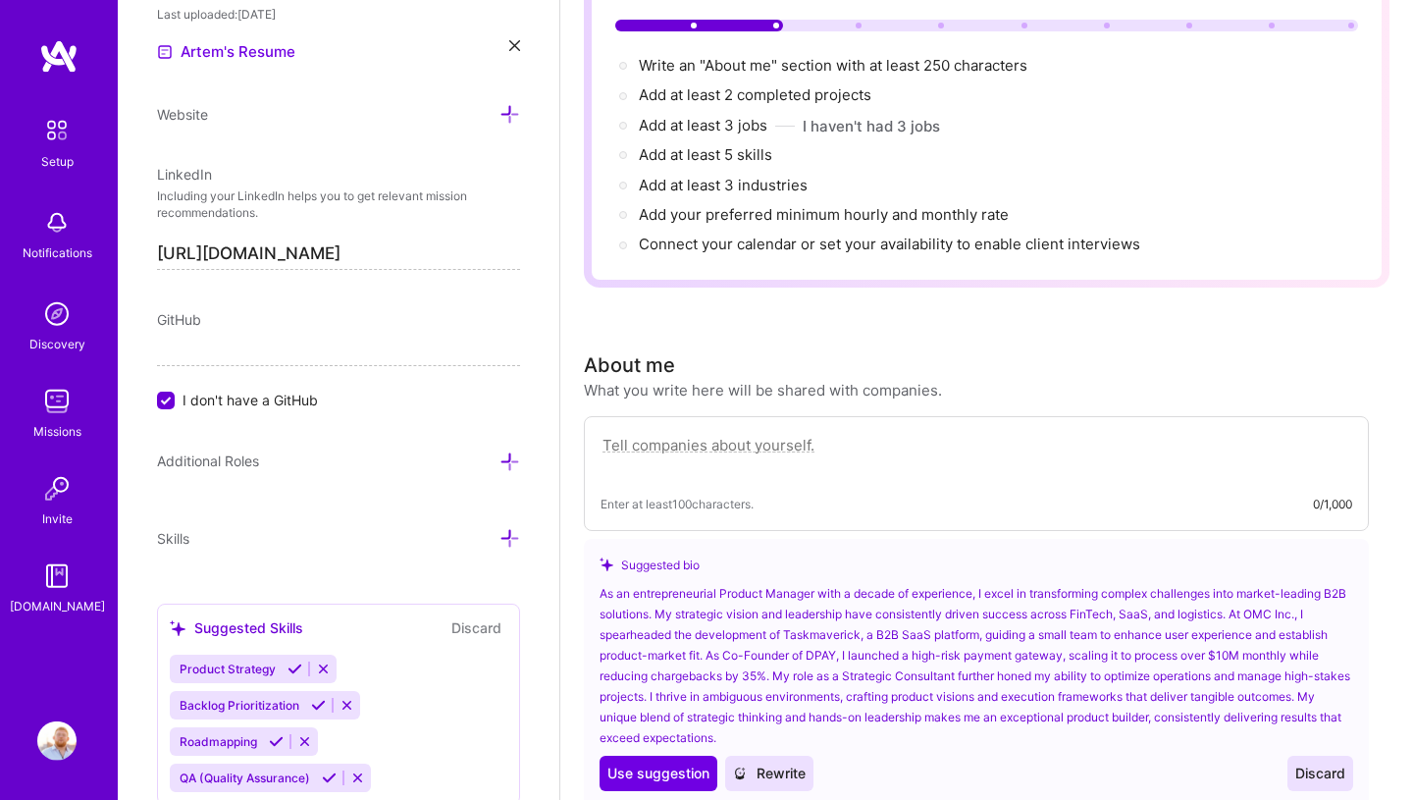
scroll to position [0, 0]
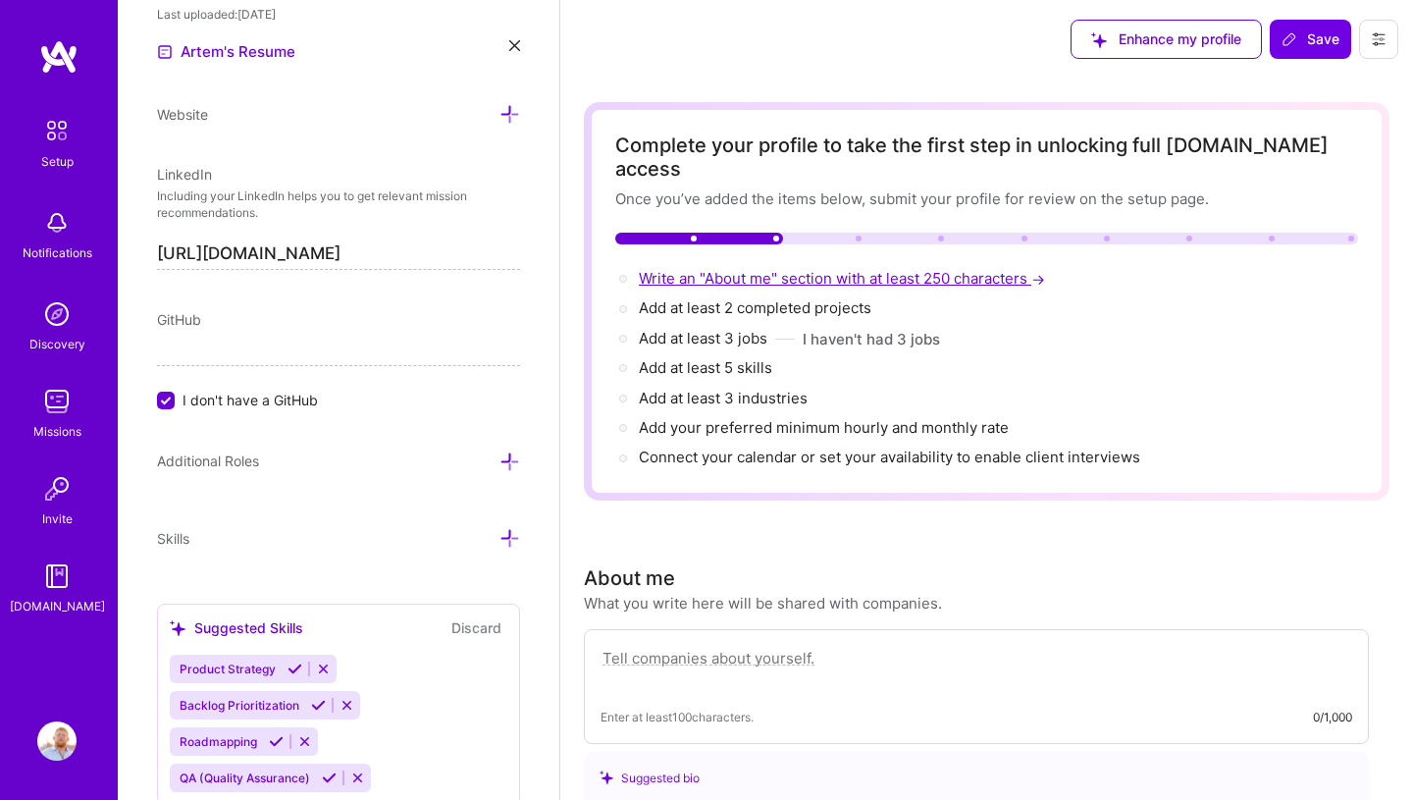
type textarea "I'm a product leader who bridges the gap between vision and execution. For over…"
click at [744, 269] on span "Write an "About me" section with at least 250 characters →" at bounding box center [844, 278] width 410 height 19
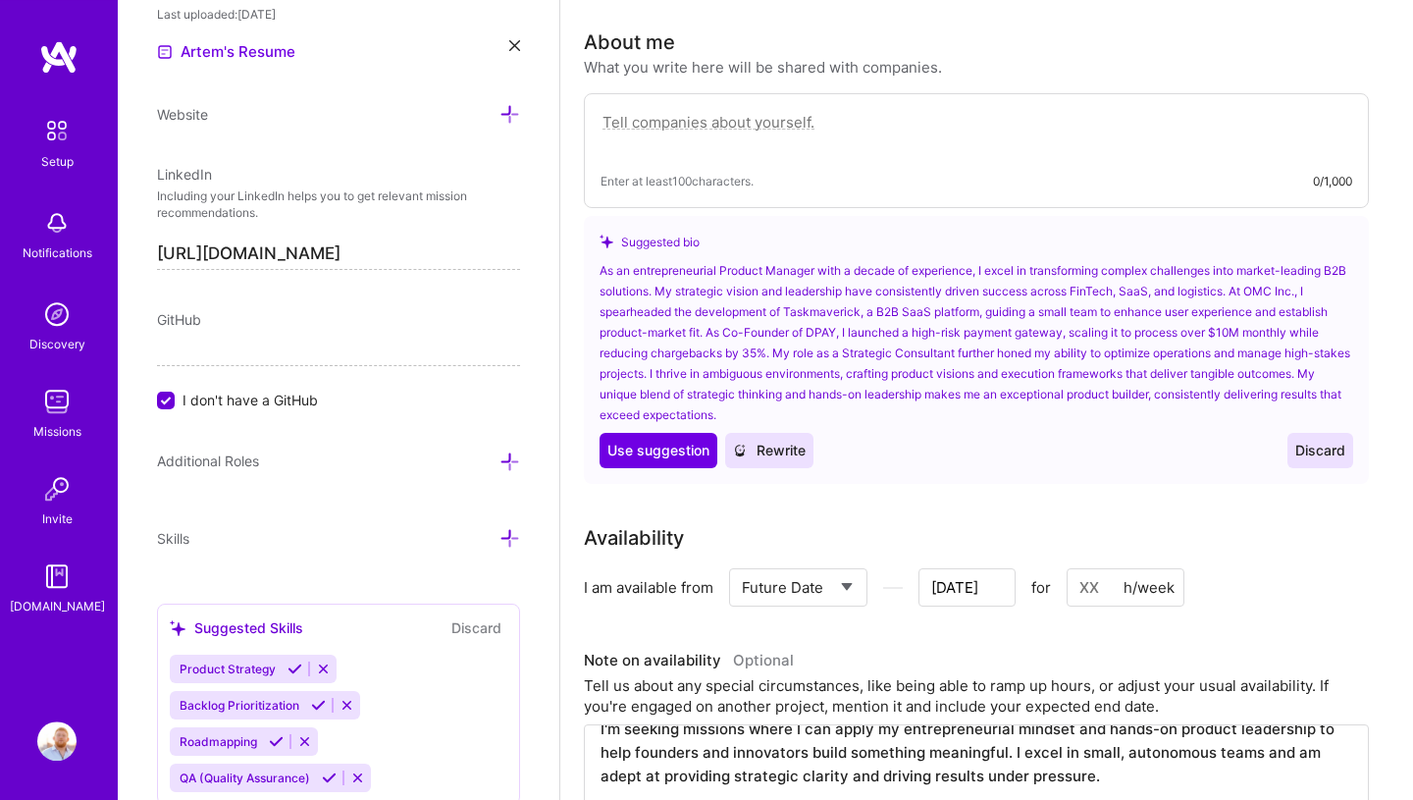
scroll to position [540, 0]
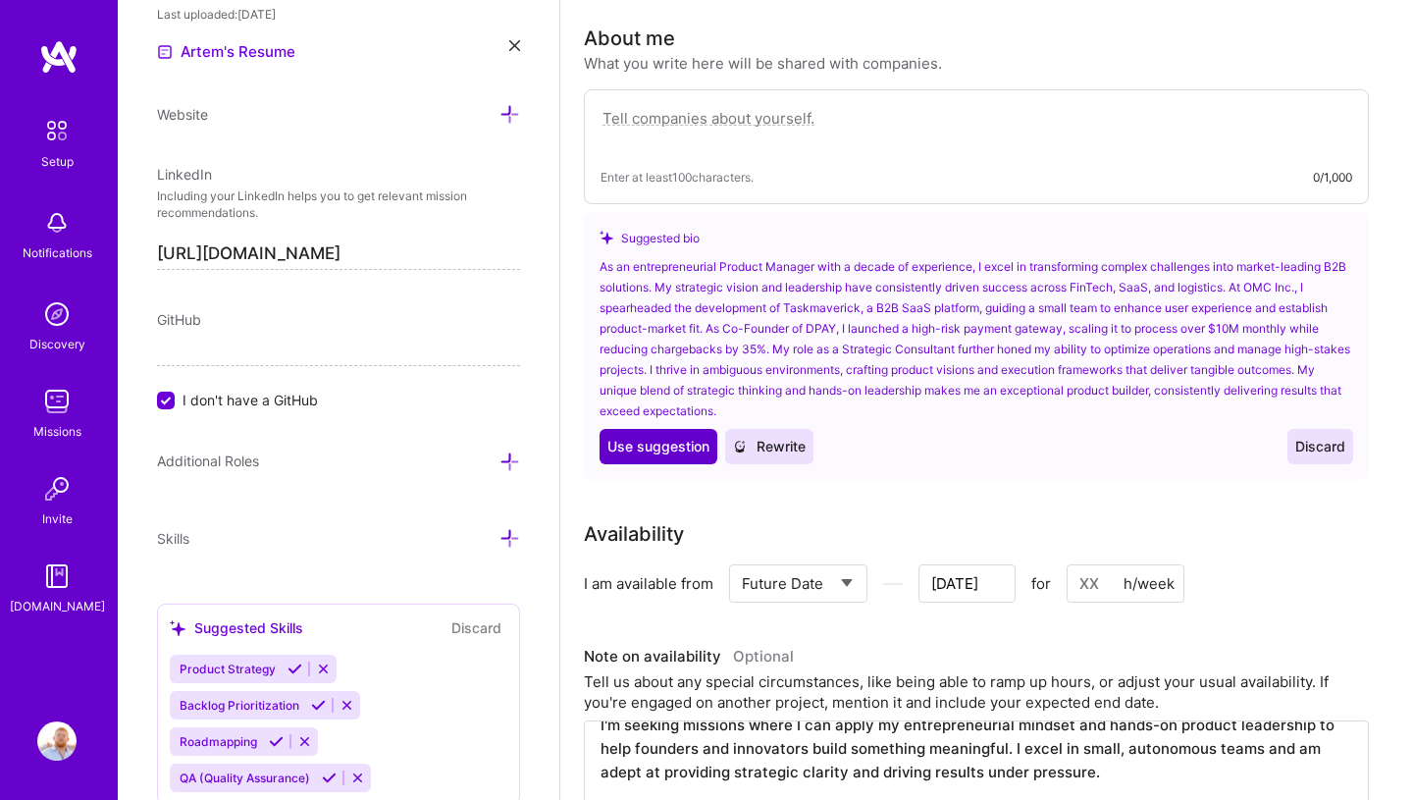
click at [661, 437] on span "Use suggestion" at bounding box center [658, 447] width 102 height 20
type textarea "As an entrepreneurial Product Manager with a decade of experience, I excel in t…"
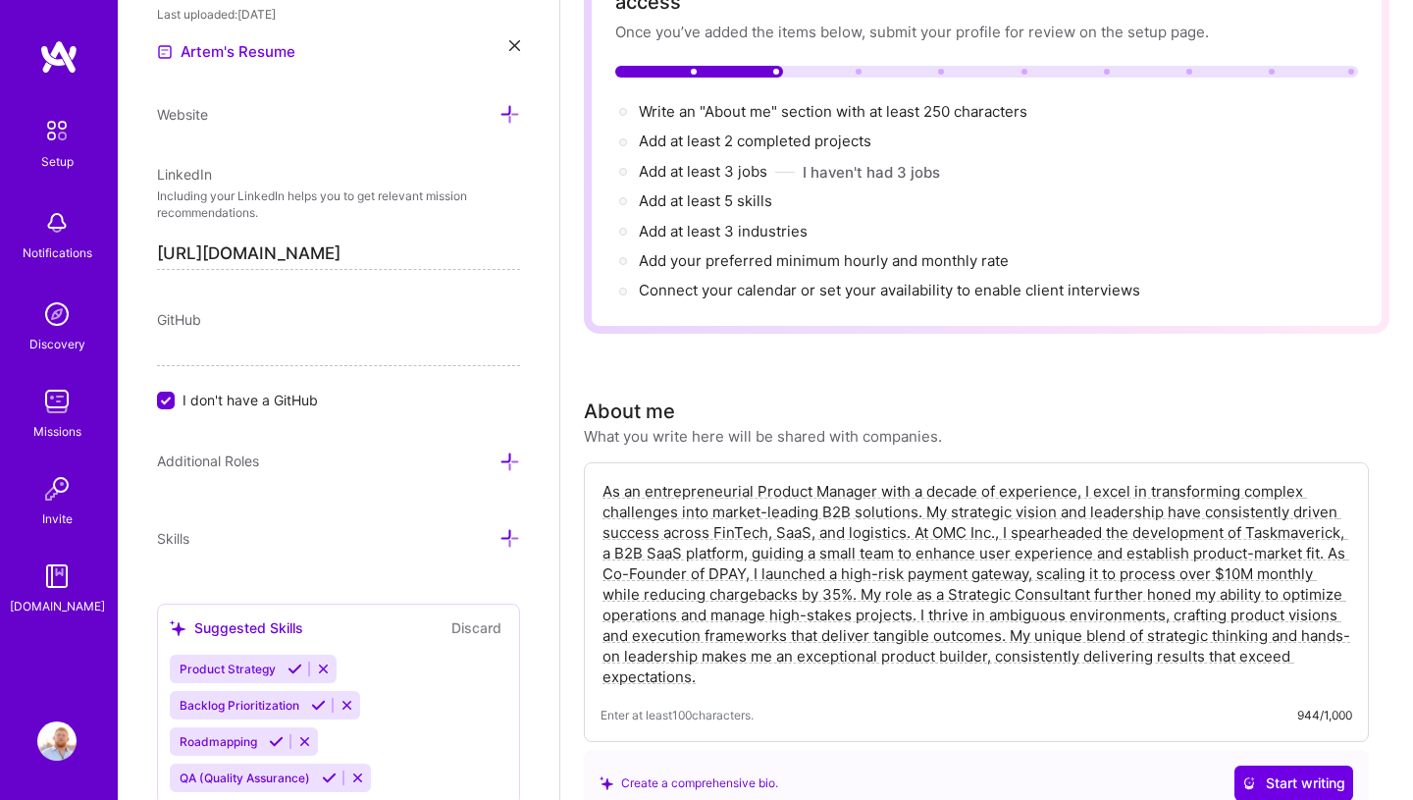
scroll to position [0, 0]
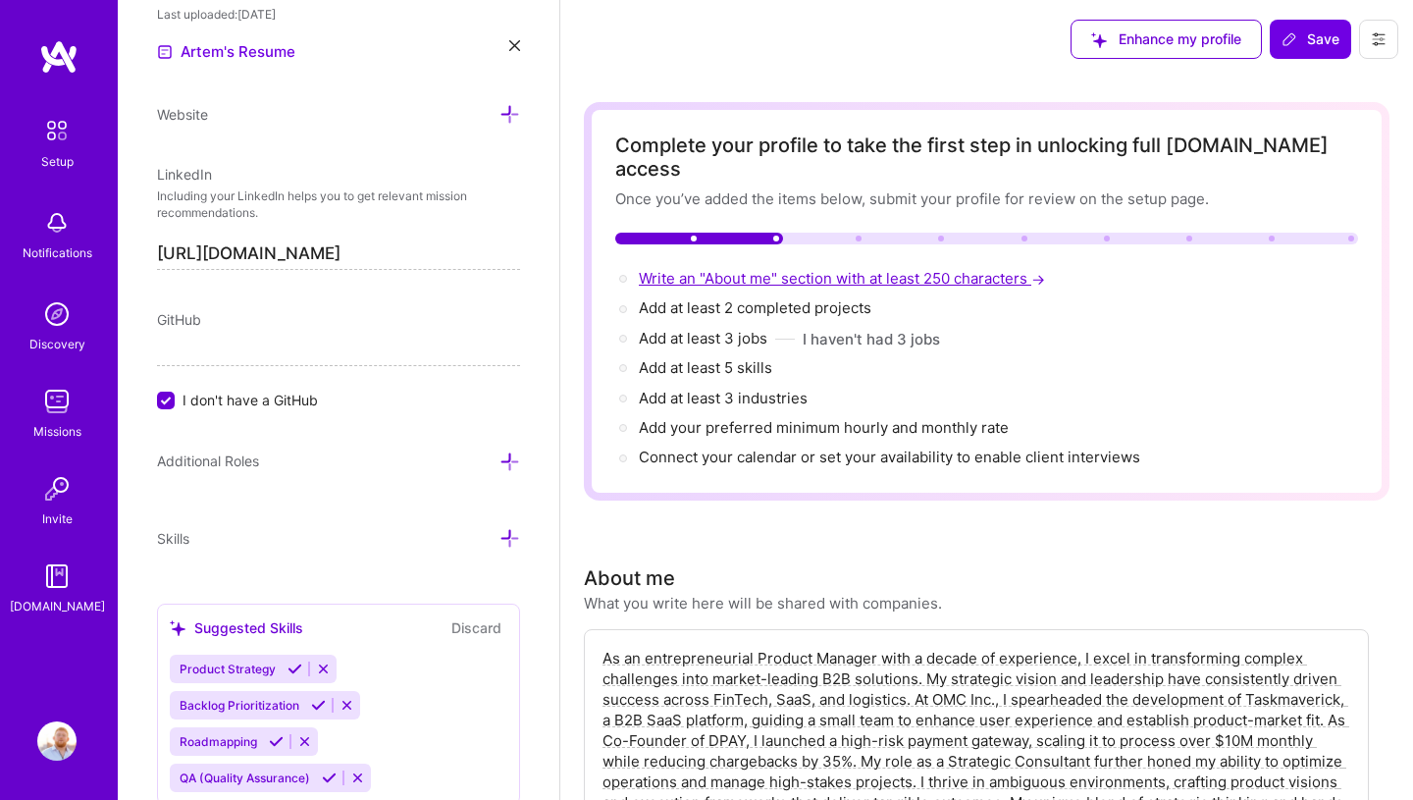
click at [744, 269] on span "Write an "About me" section with at least 250 characters →" at bounding box center [844, 278] width 410 height 19
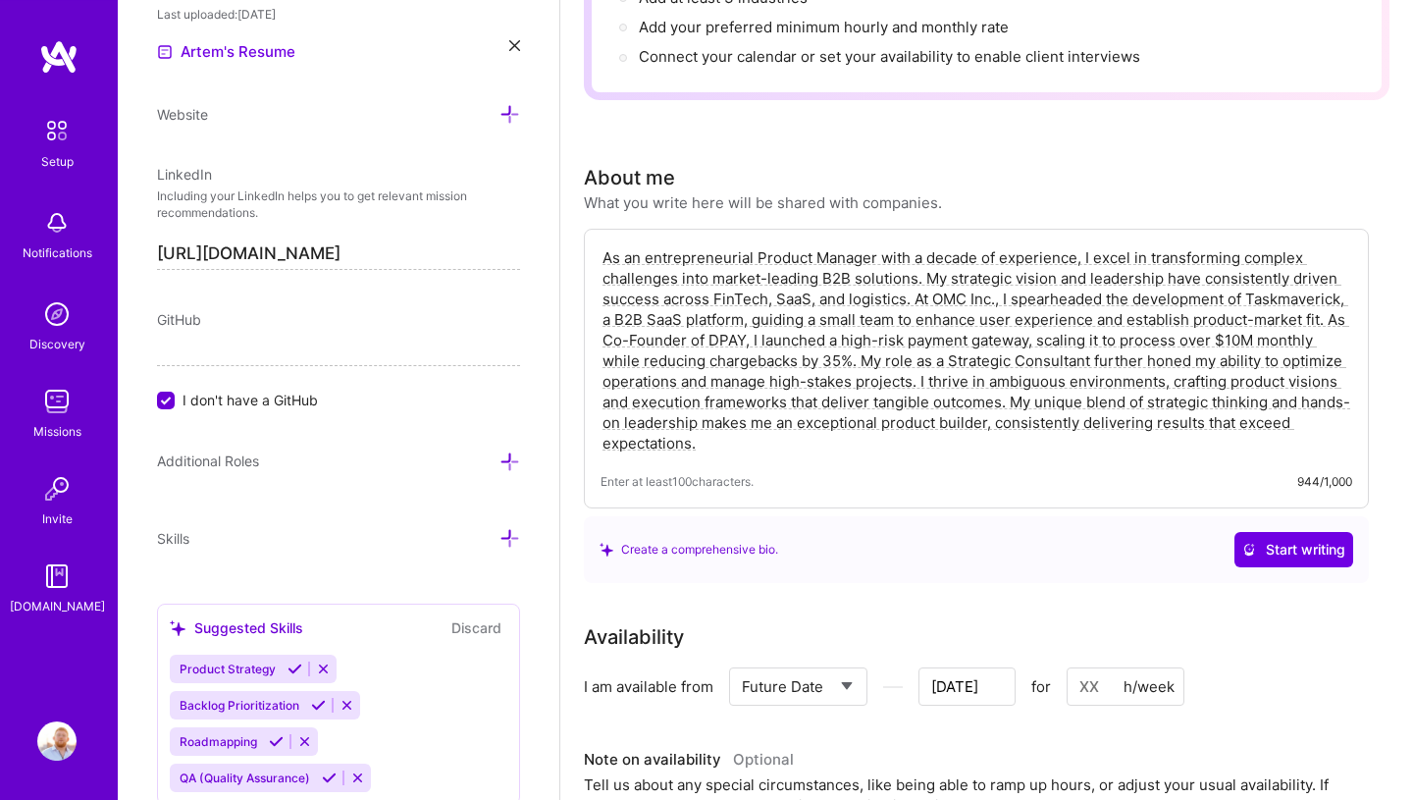
scroll to position [398, 0]
click at [861, 429] on textarea "As an entrepreneurial Product Manager with a decade of experience, I excel in t…" at bounding box center [977, 352] width 752 height 210
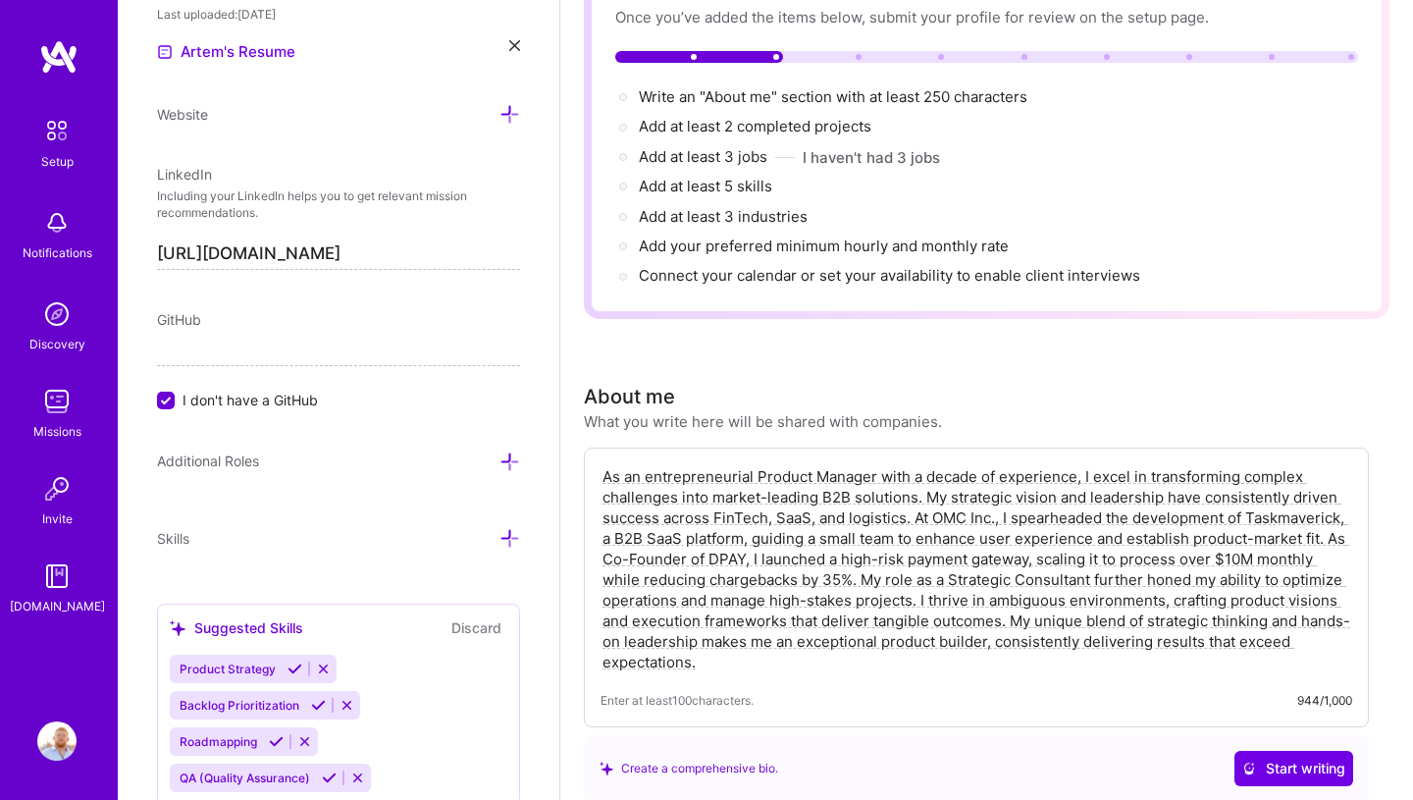
scroll to position [0, 0]
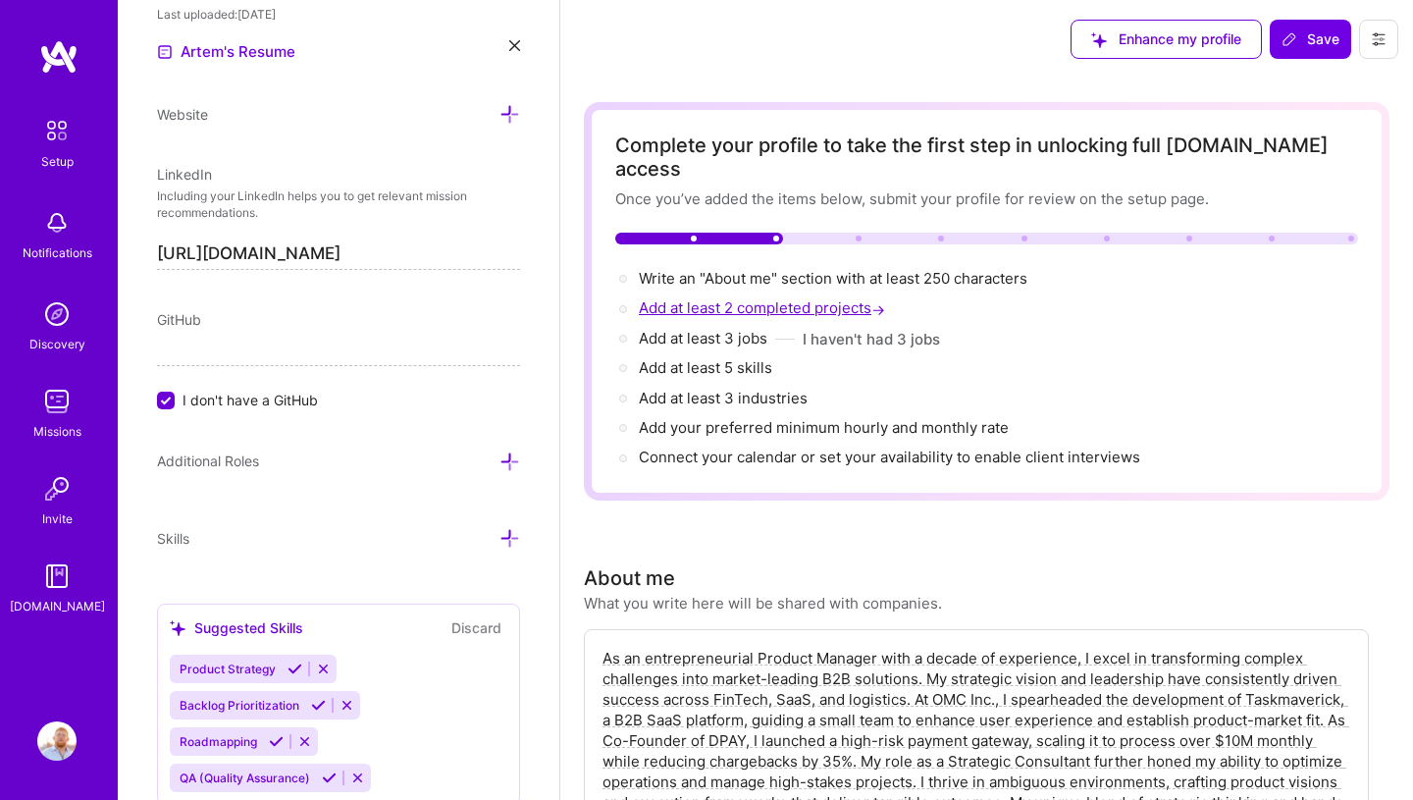
click at [748, 298] on span "Add at least 2 completed projects →" at bounding box center [764, 307] width 250 height 19
click at [861, 41] on span "Save" at bounding box center [1311, 39] width 58 height 20
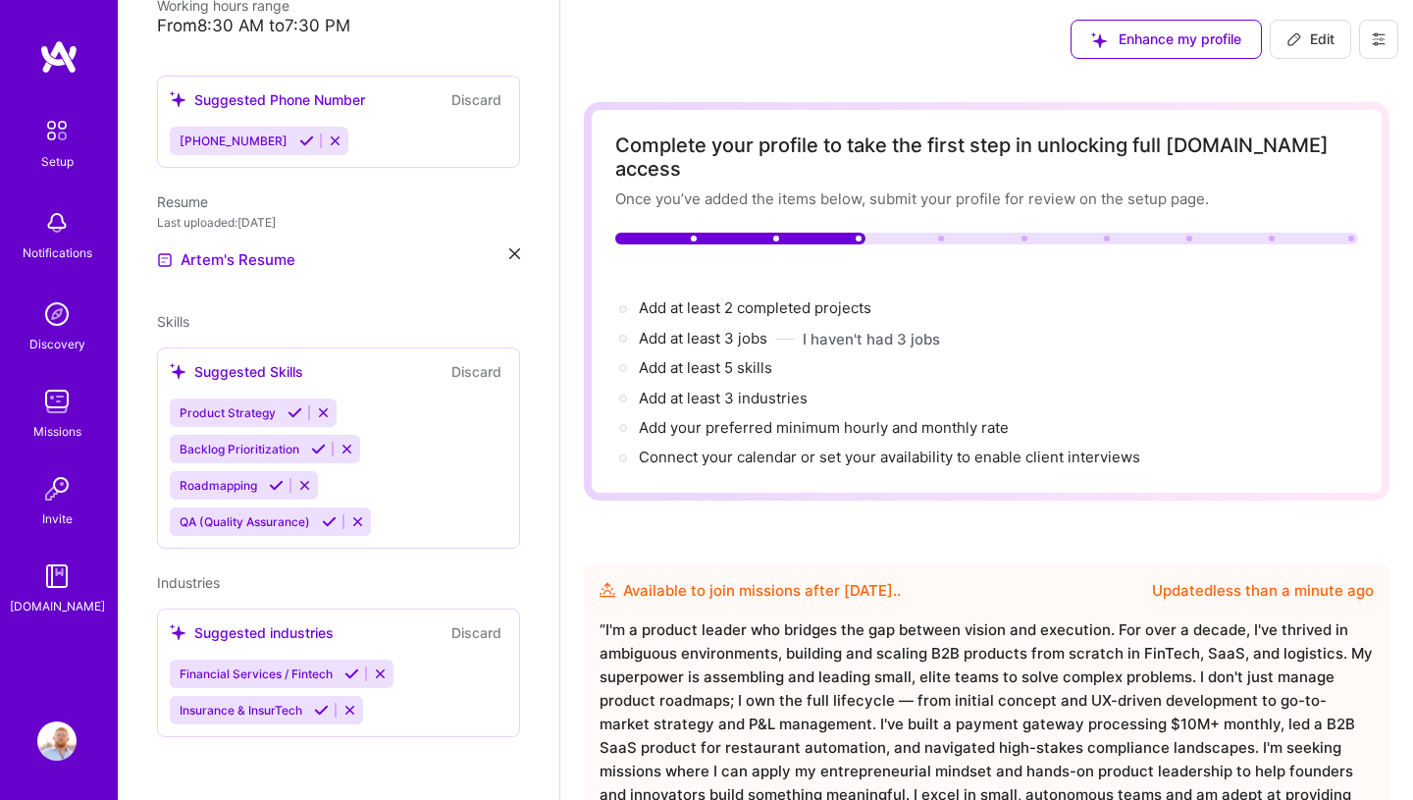
scroll to position [428, 0]
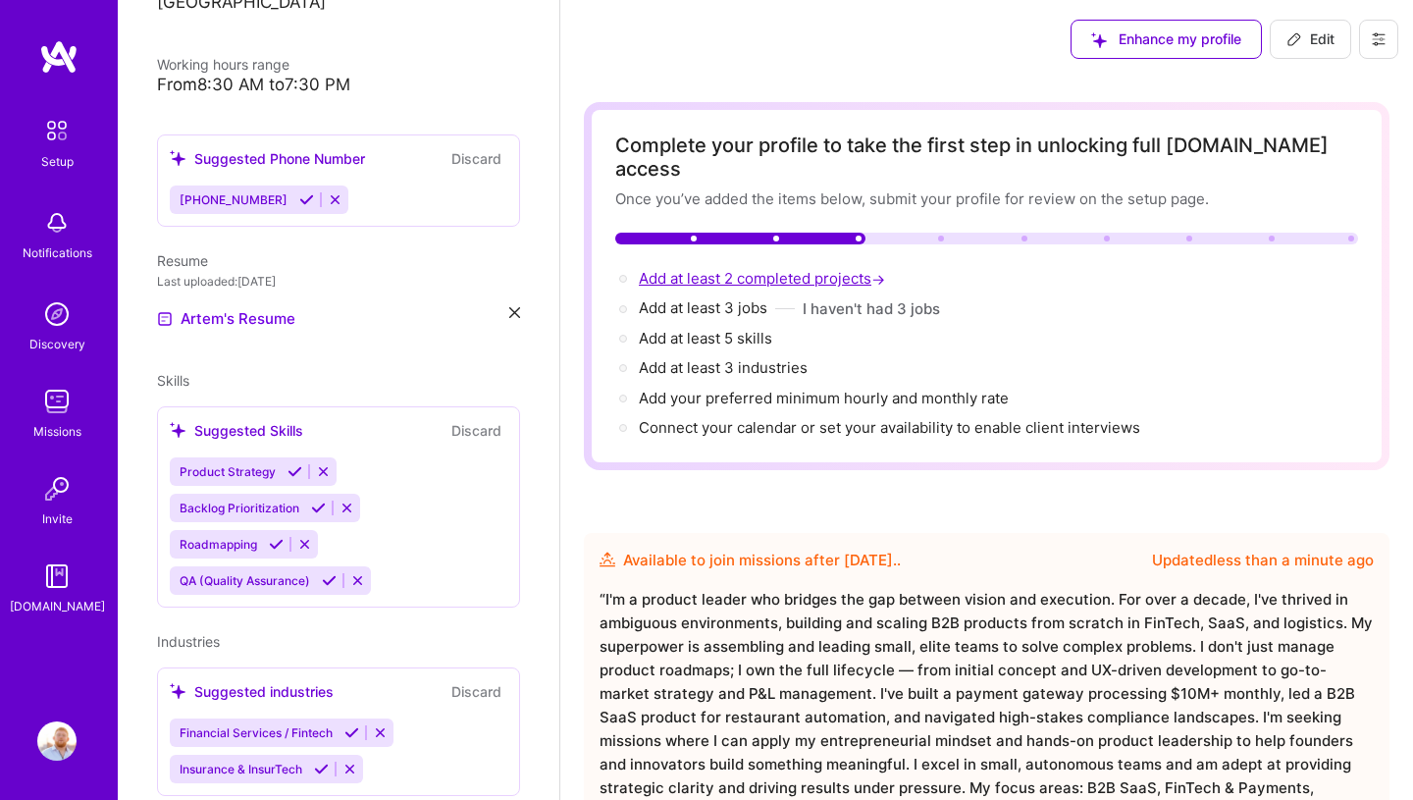
click at [830, 269] on span "Add at least 2 completed projects →" at bounding box center [764, 278] width 250 height 19
select select "US"
select select "Future Date"
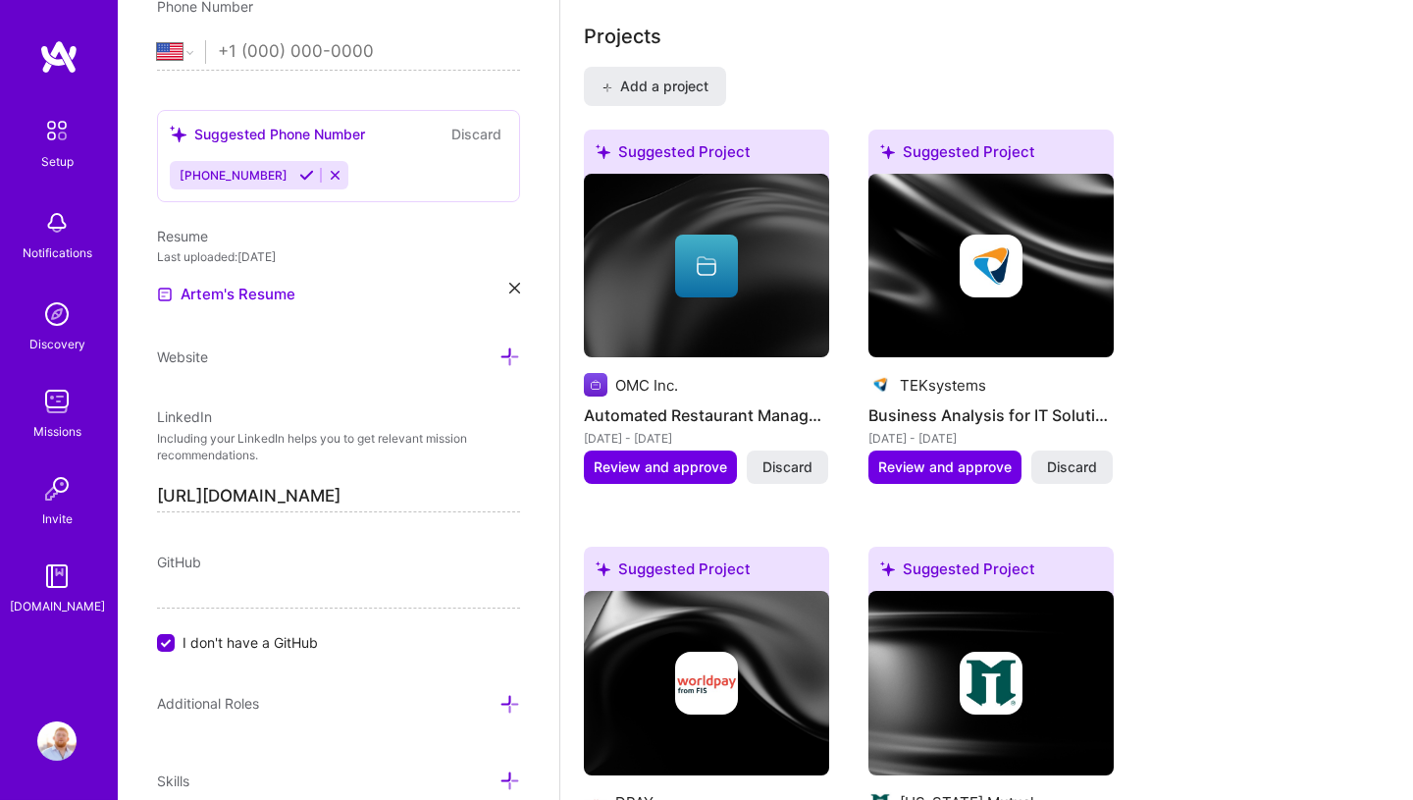
scroll to position [1696, 0]
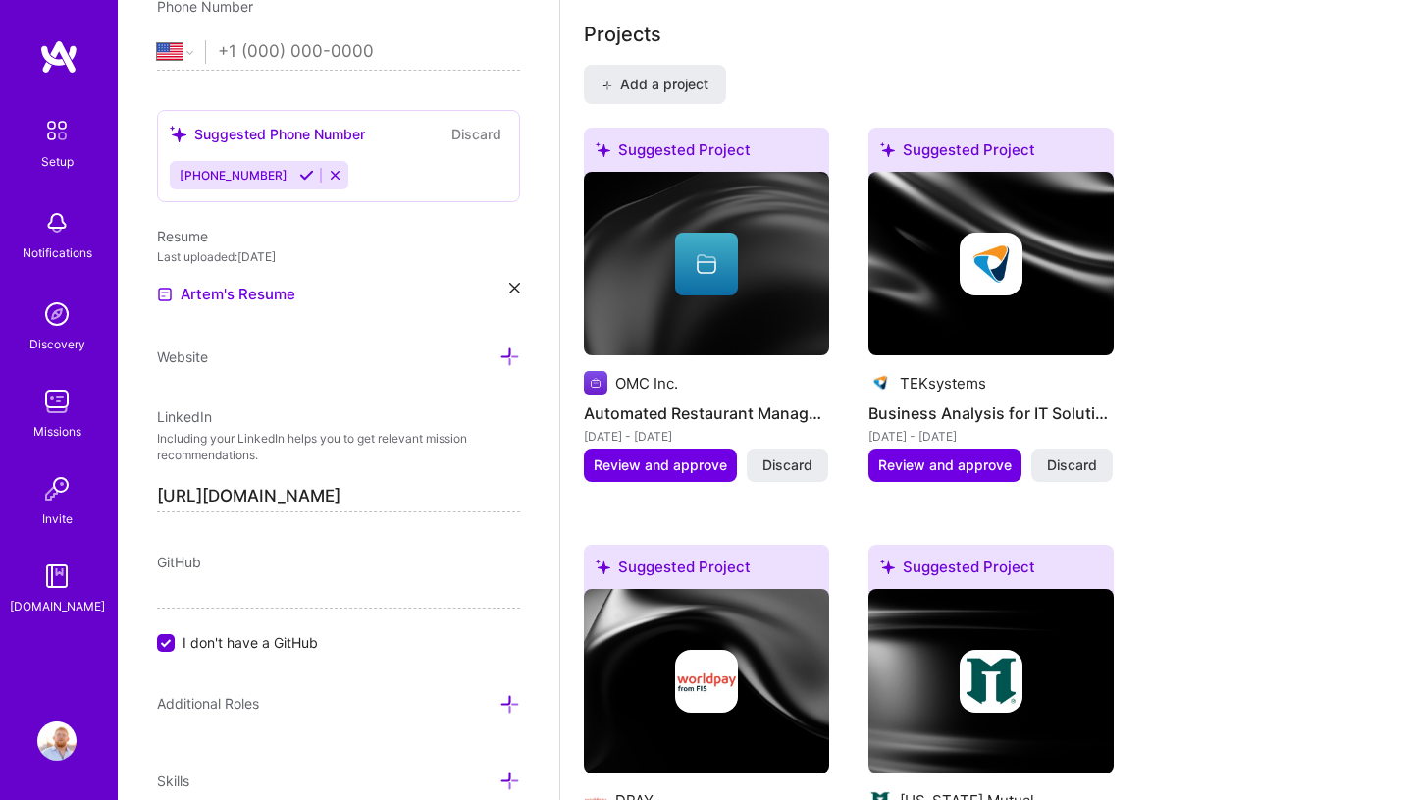
click at [703, 140] on div "Suggested Project" at bounding box center [706, 154] width 245 height 52
click at [661, 455] on span "Review and approve" at bounding box center [660, 465] width 133 height 20
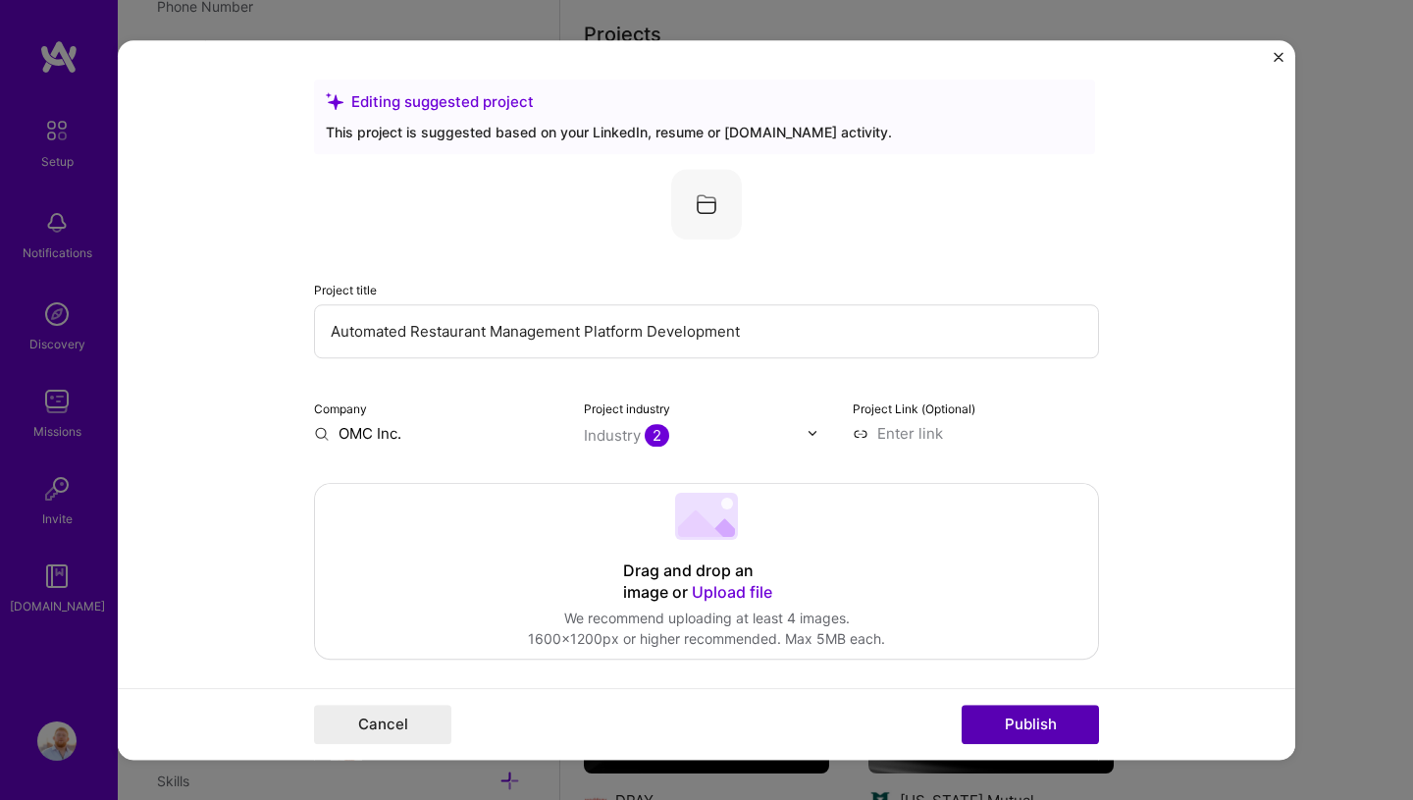
click at [861, 726] on button "Publish" at bounding box center [1030, 724] width 137 height 39
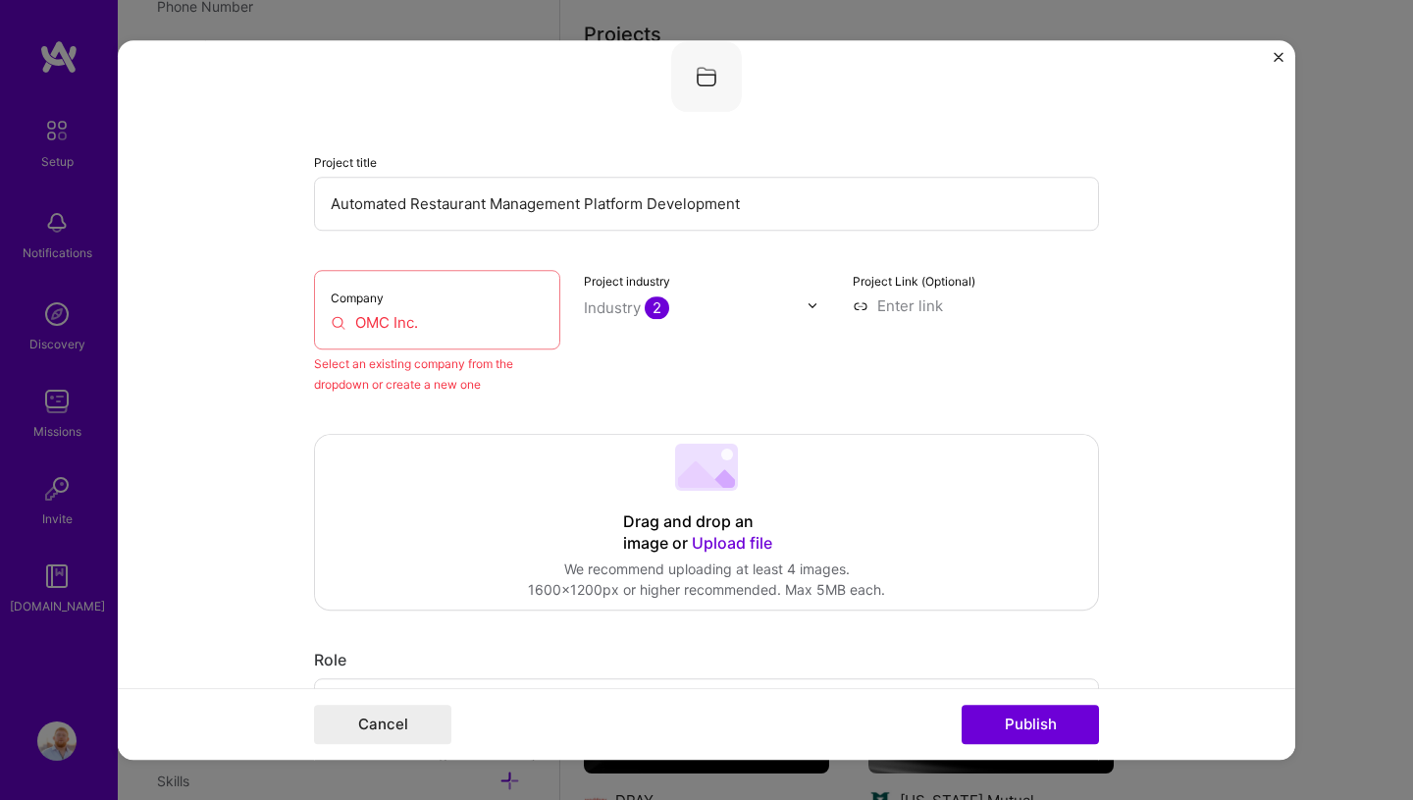
scroll to position [129, 0]
click at [456, 319] on input "OMC Inc." at bounding box center [437, 321] width 213 height 21
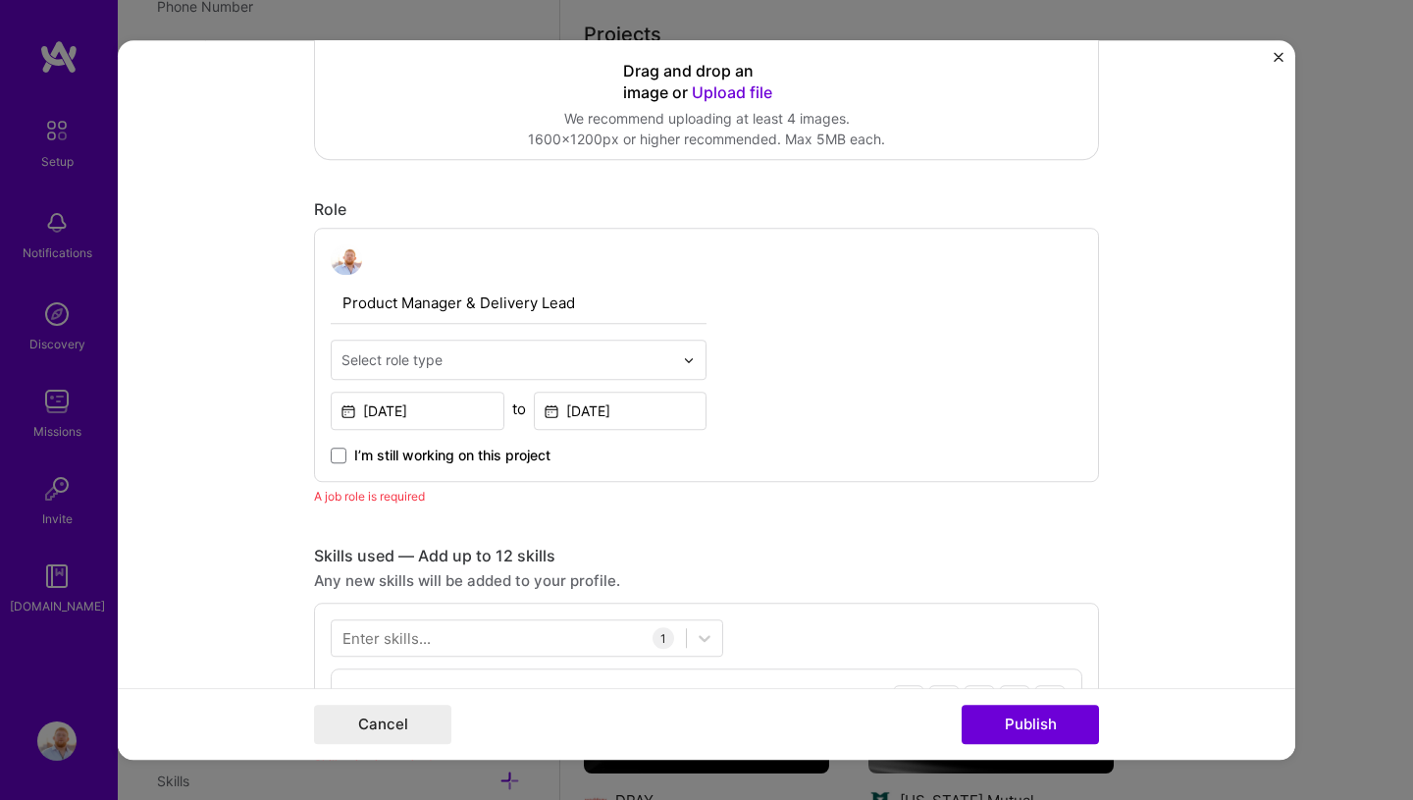
scroll to position [599, 0]
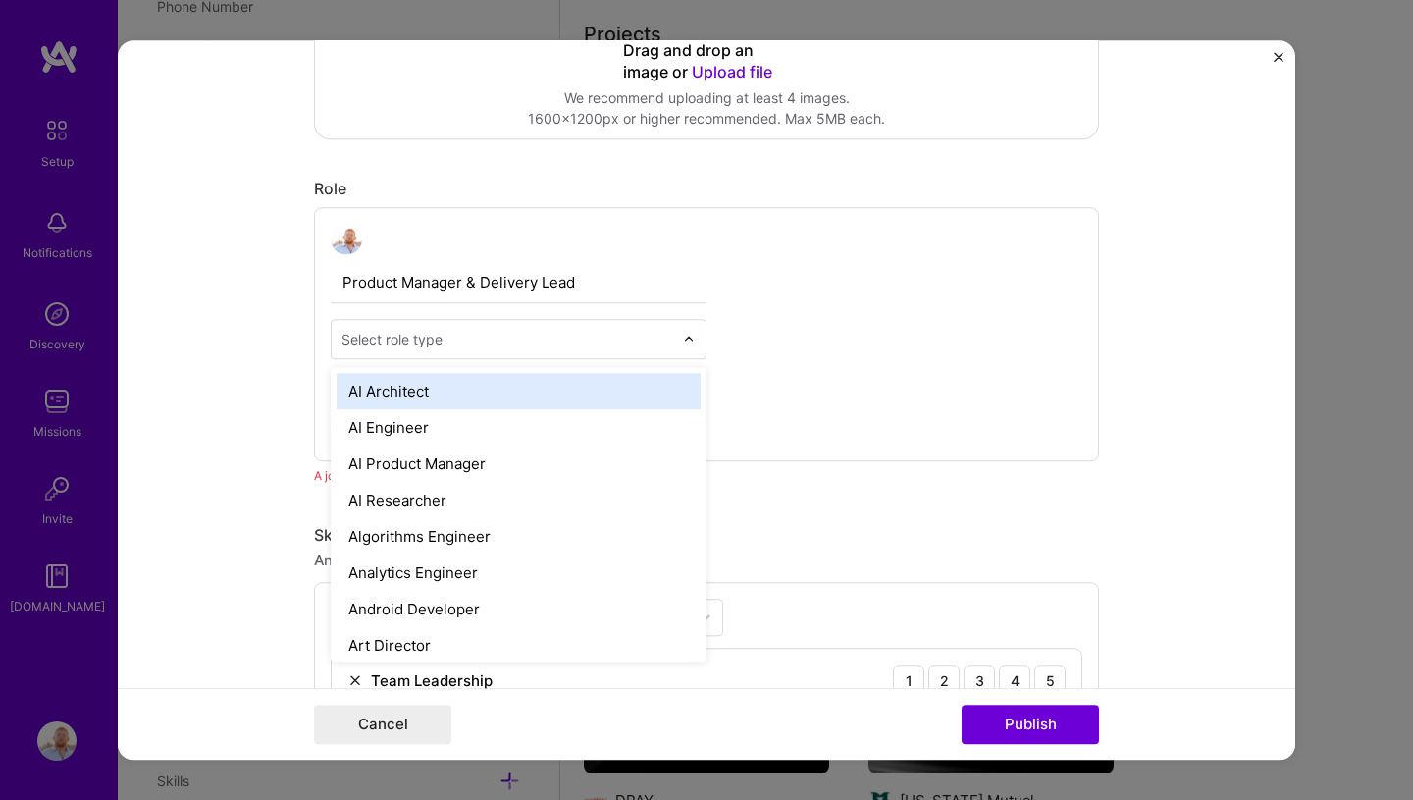
click at [526, 350] on div at bounding box center [507, 340] width 332 height 25
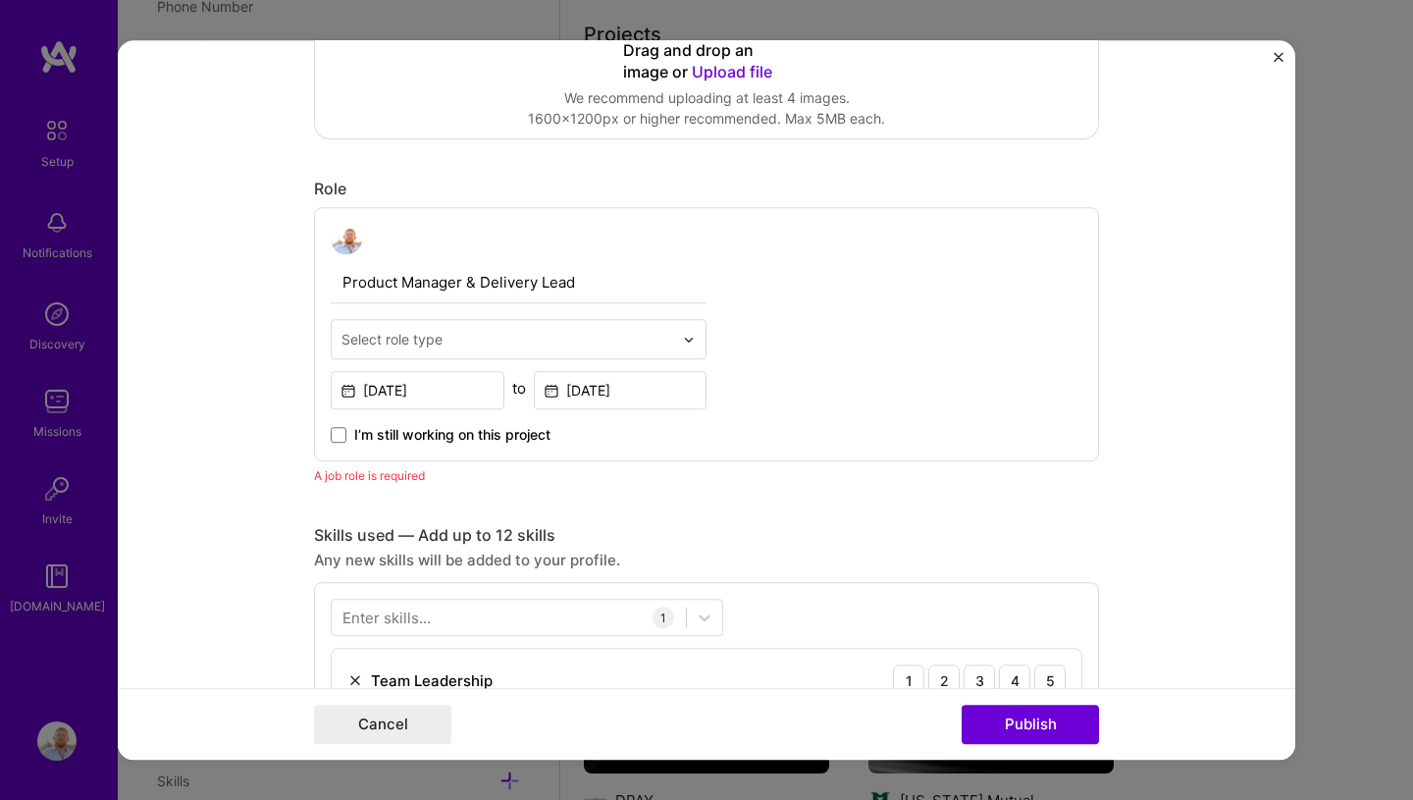
click at [822, 355] on div "Product Manager & Delivery Lead Select role type [DATE] to [DATE] I’m still wor…" at bounding box center [706, 334] width 785 height 255
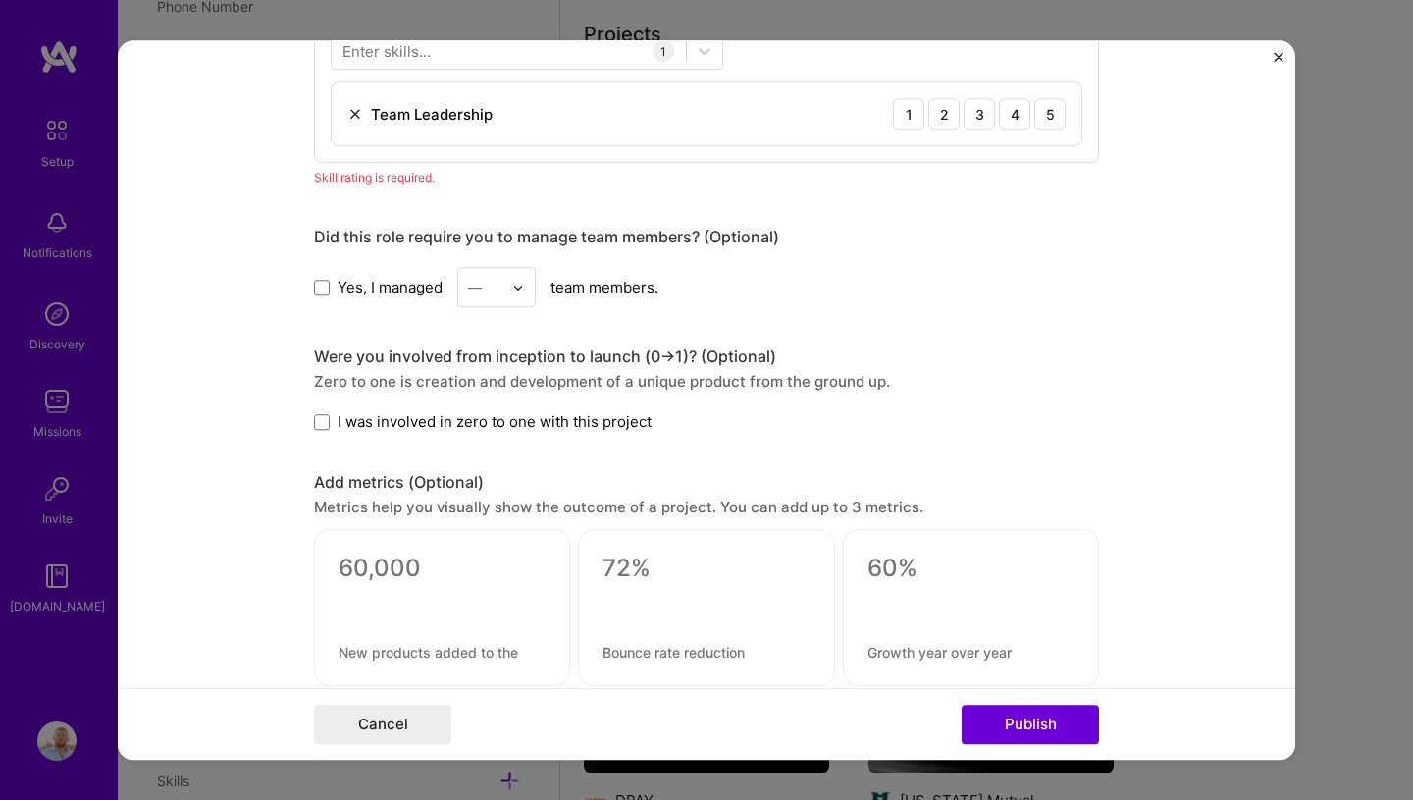
scroll to position [1703, 0]
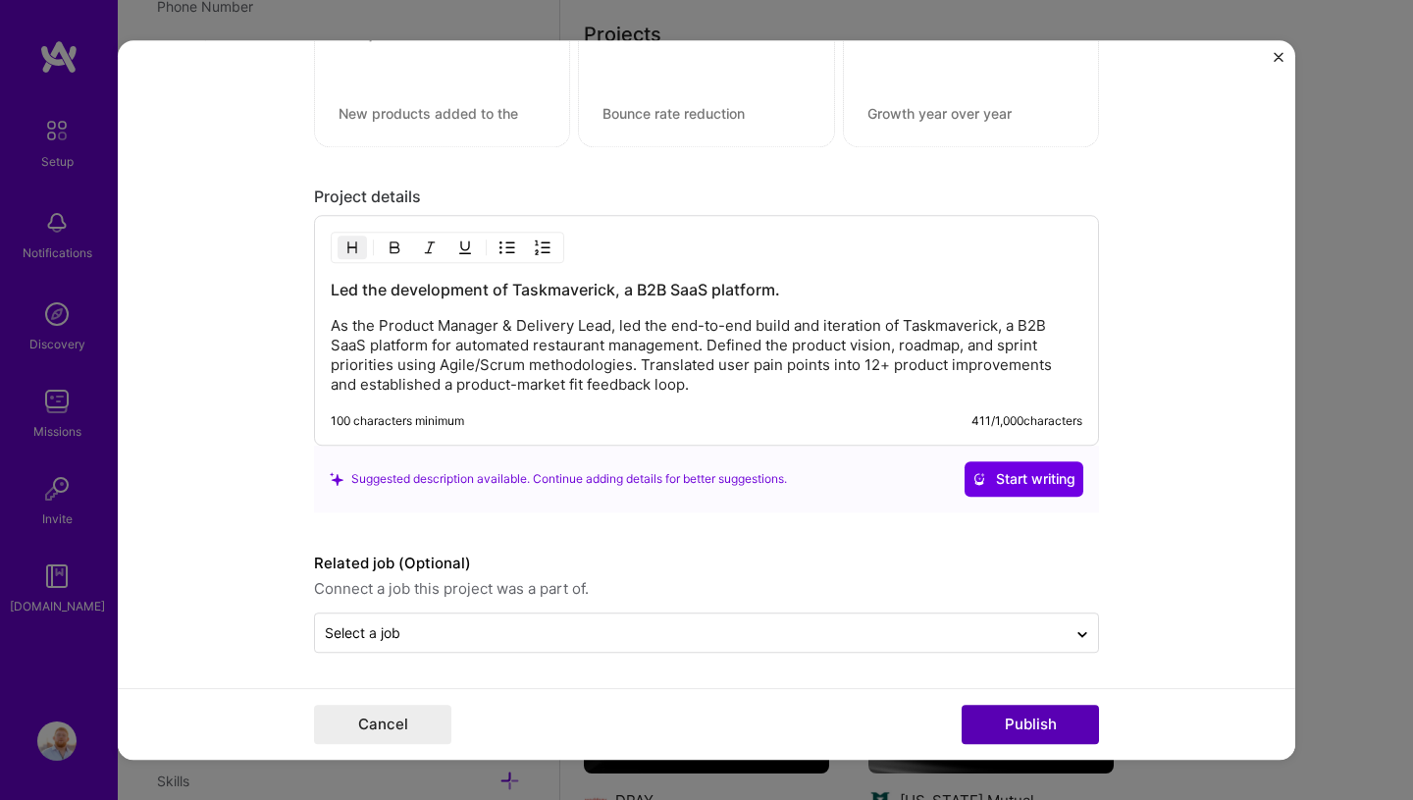
click at [861, 727] on button "Publish" at bounding box center [1030, 724] width 137 height 39
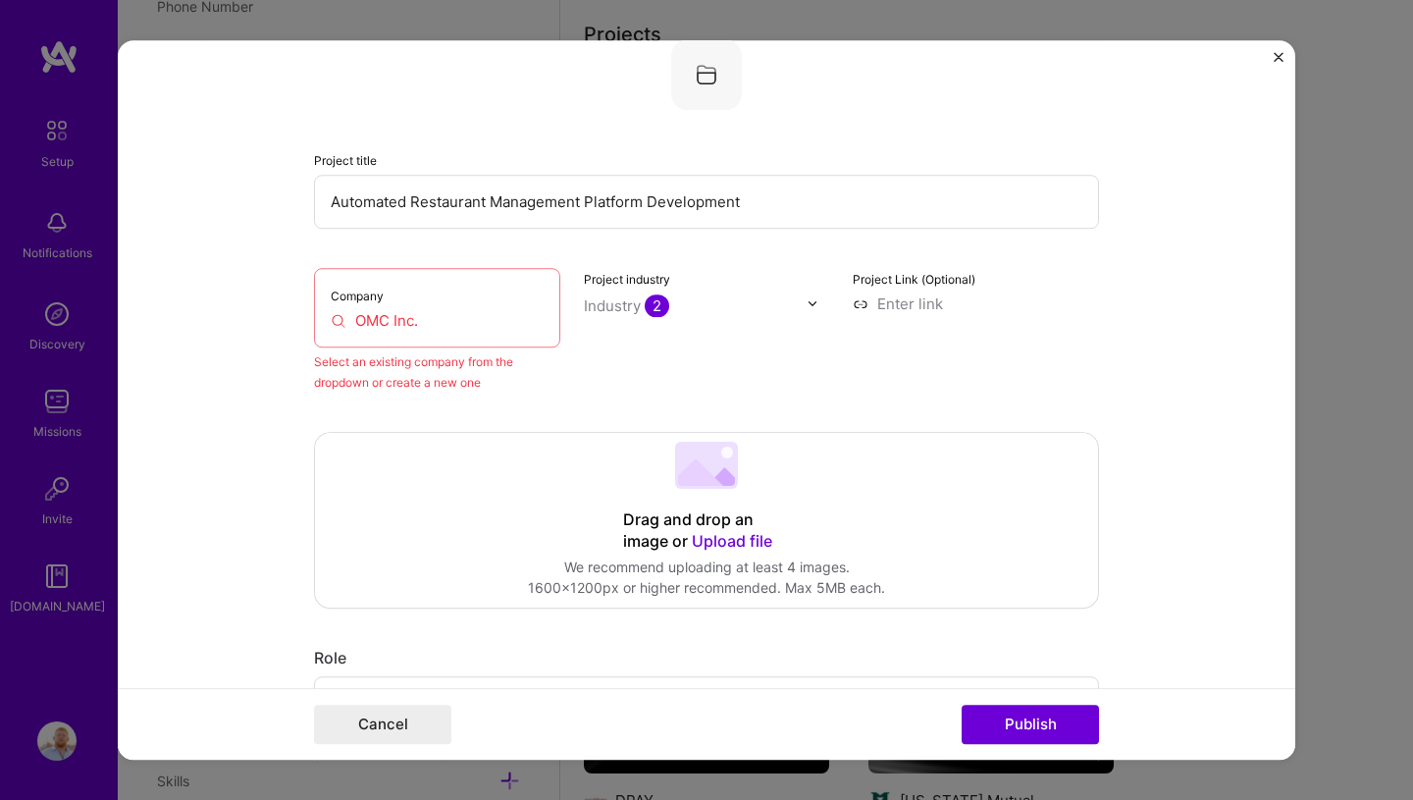
scroll to position [129, 0]
click at [861, 67] on button "Close" at bounding box center [1279, 62] width 10 height 21
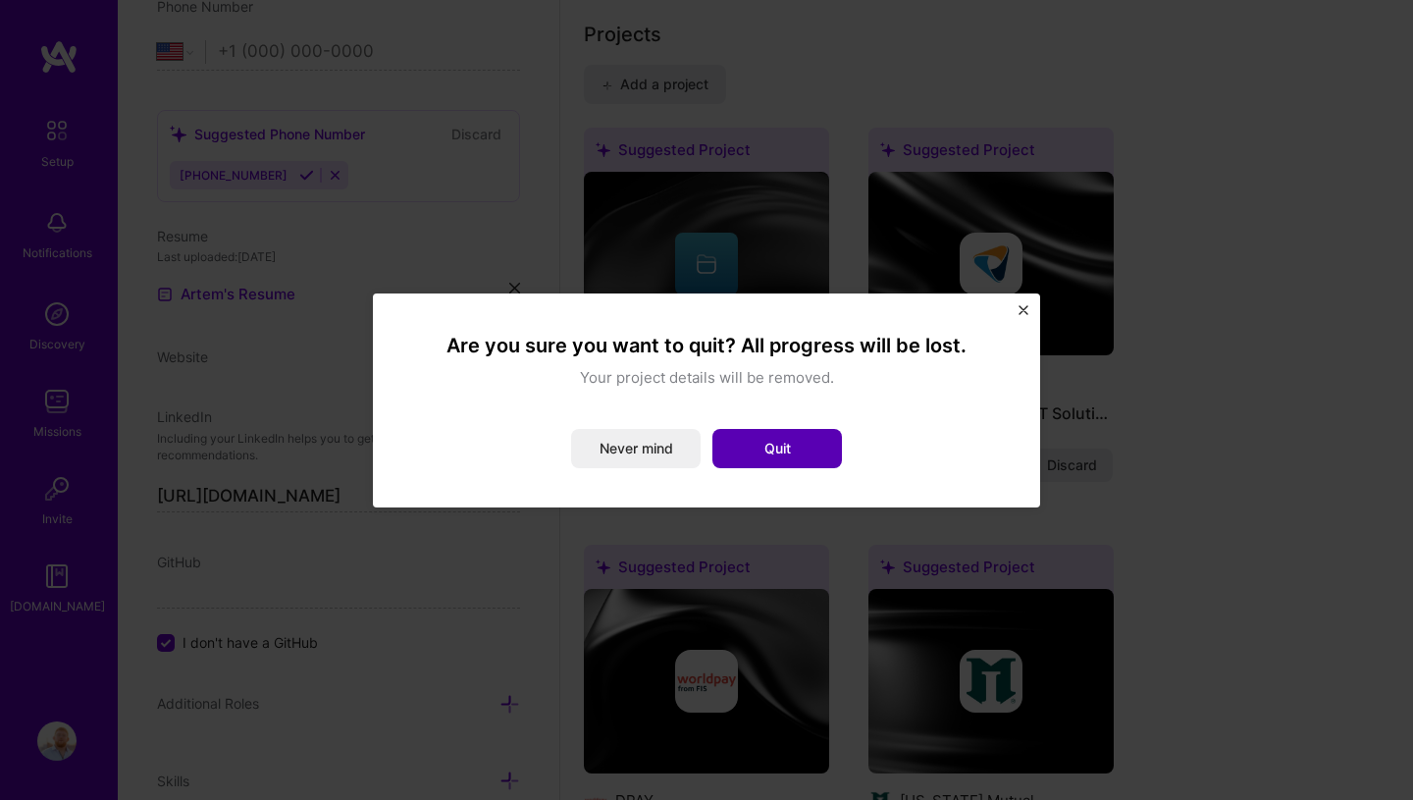
click at [823, 442] on button "Quit" at bounding box center [777, 448] width 130 height 39
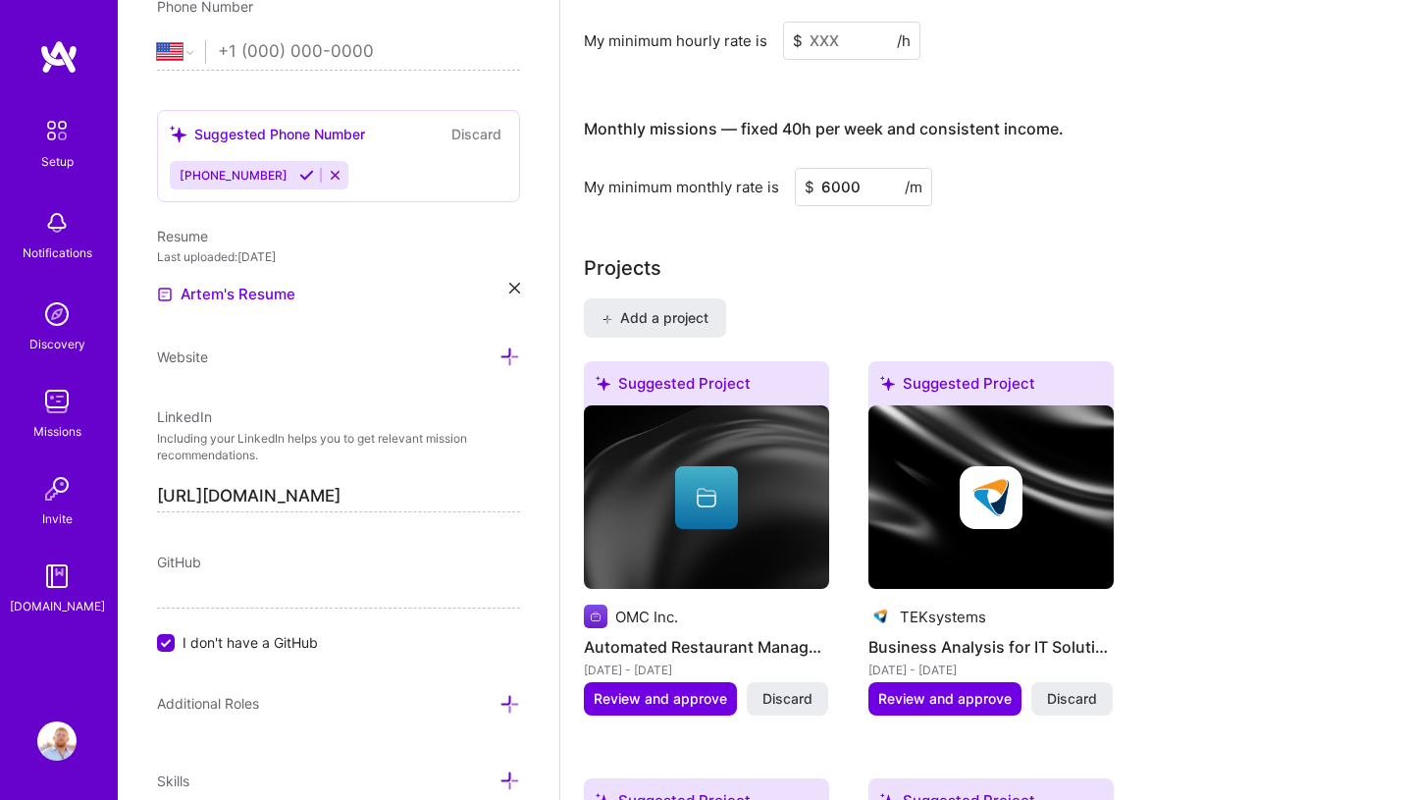
scroll to position [1216, 0]
